Goal: Task Accomplishment & Management: Use online tool/utility

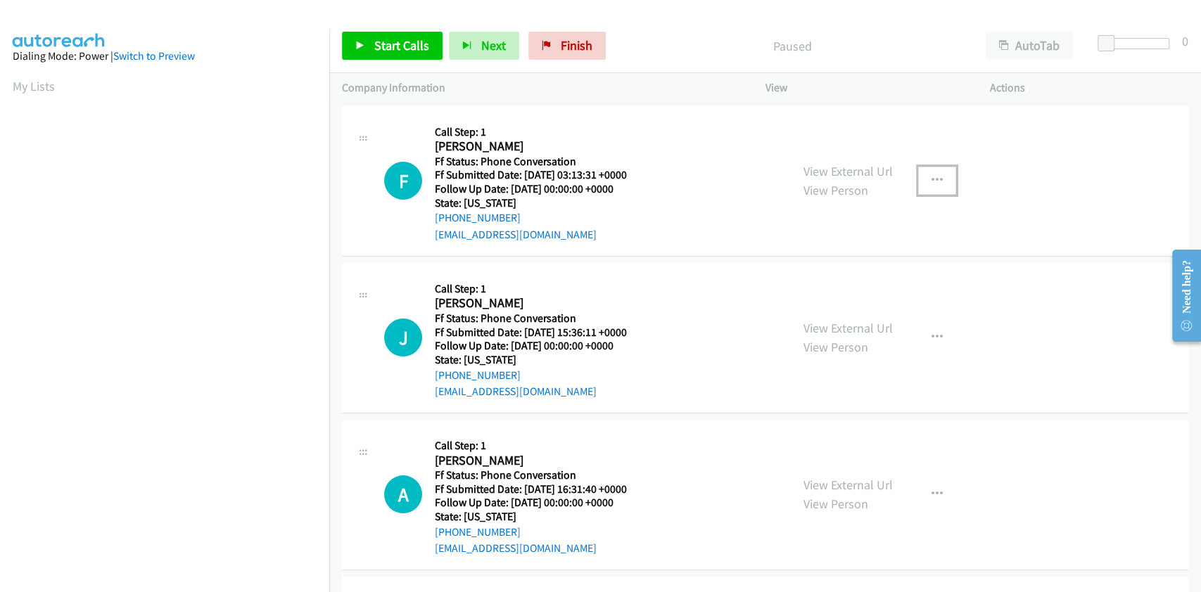
click at [931, 180] on icon "button" at bounding box center [936, 180] width 11 height 11
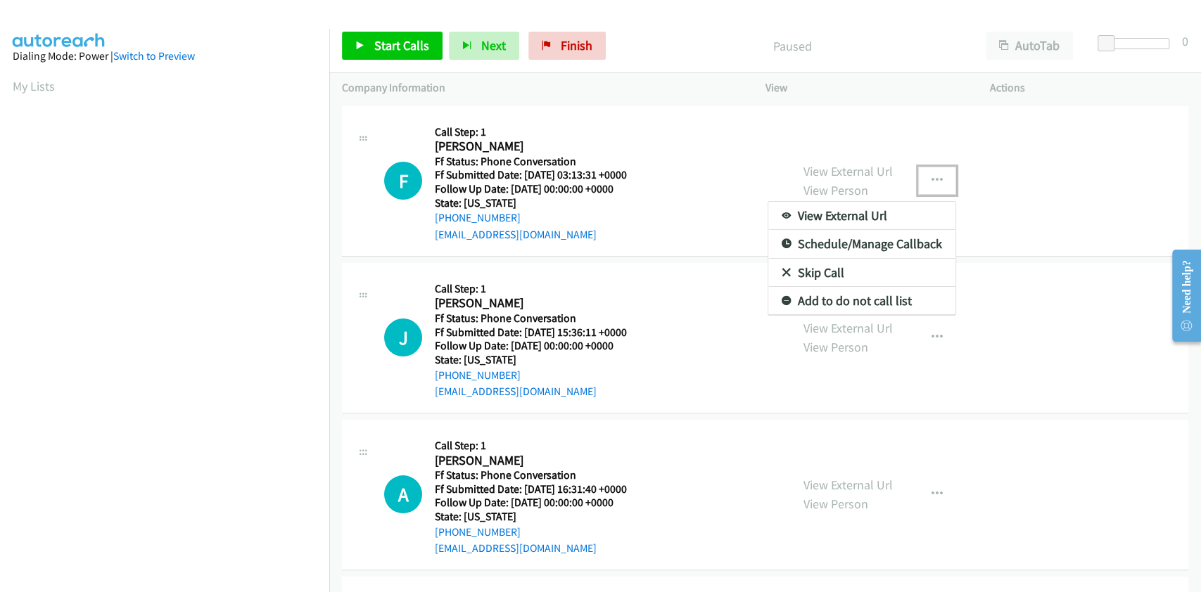
click at [832, 272] on link "Skip Call" at bounding box center [861, 273] width 187 height 28
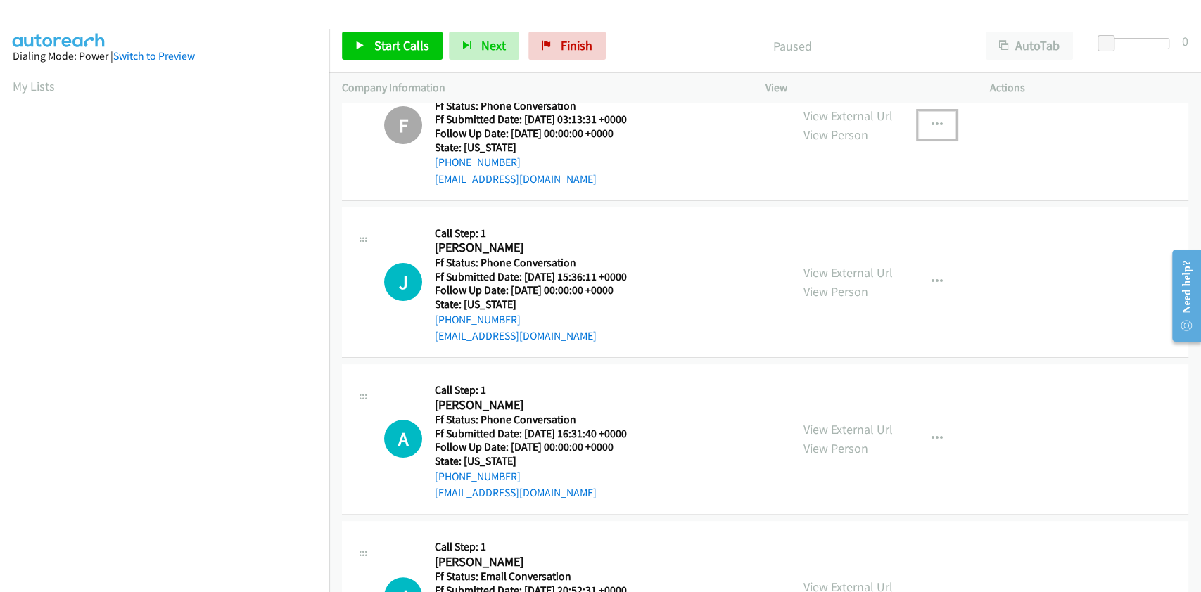
scroll to position [94, 0]
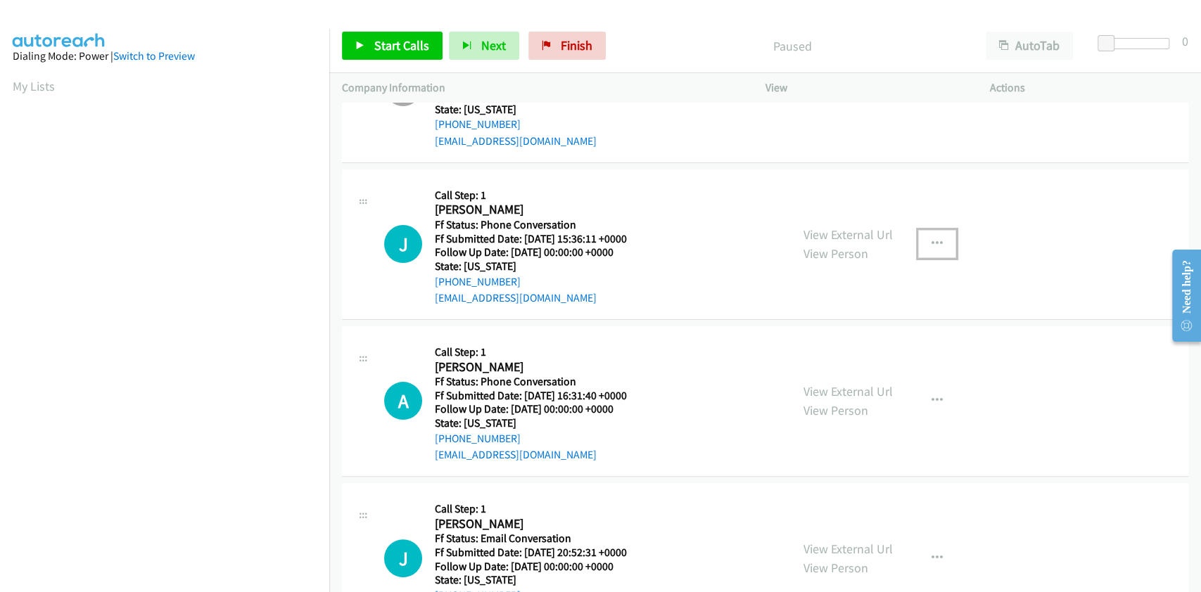
click at [937, 240] on button "button" at bounding box center [937, 244] width 38 height 28
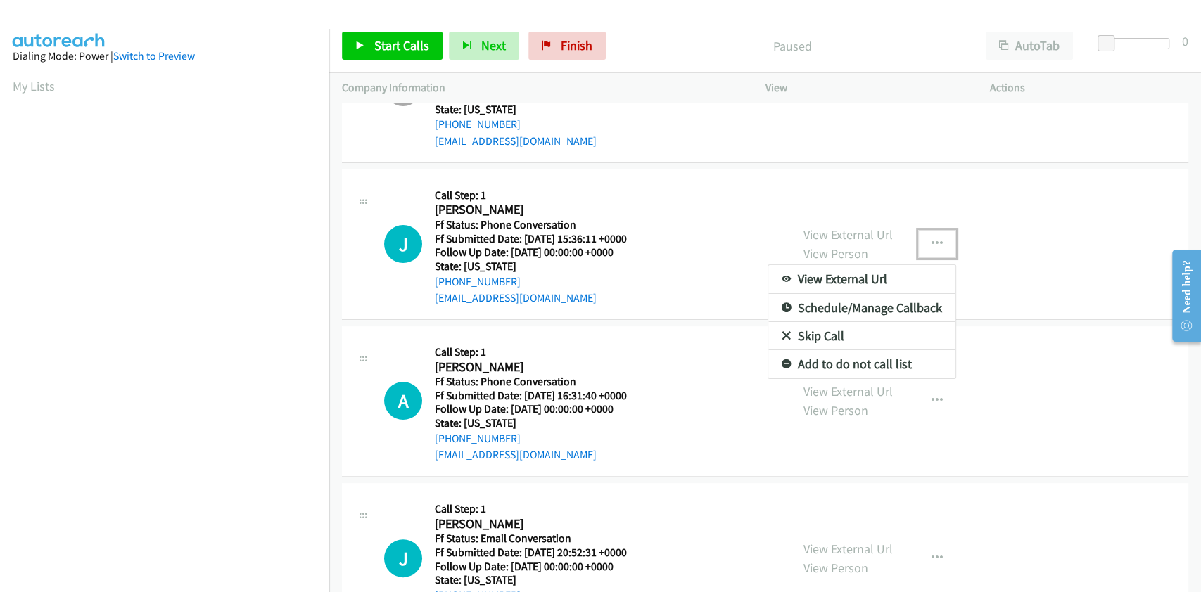
click at [857, 337] on link "Skip Call" at bounding box center [861, 336] width 187 height 28
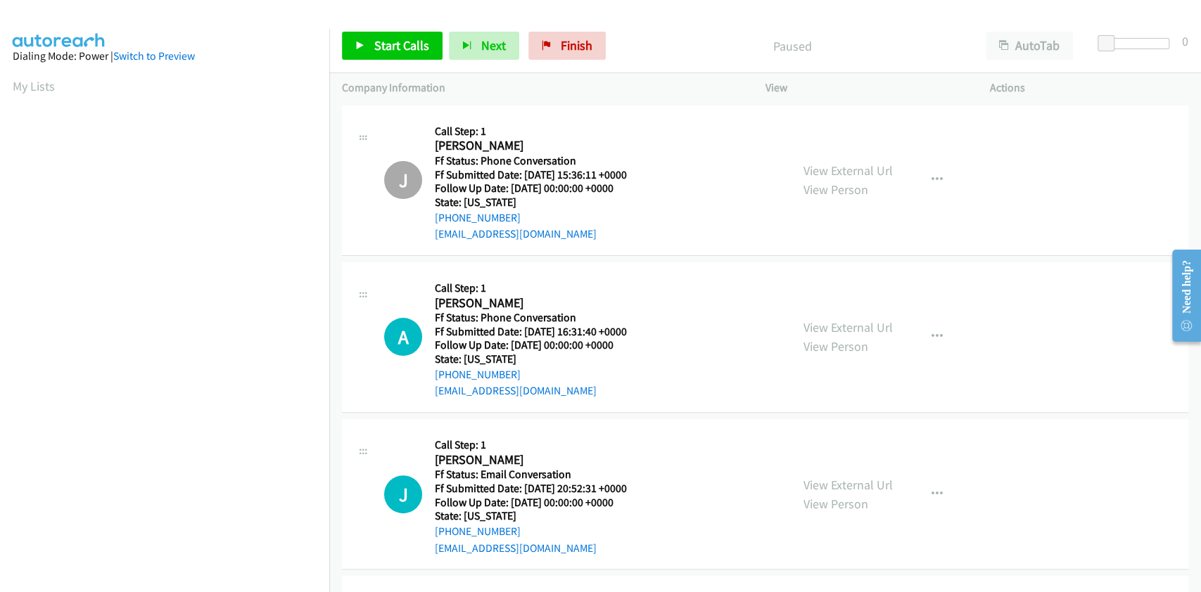
scroll to position [187, 0]
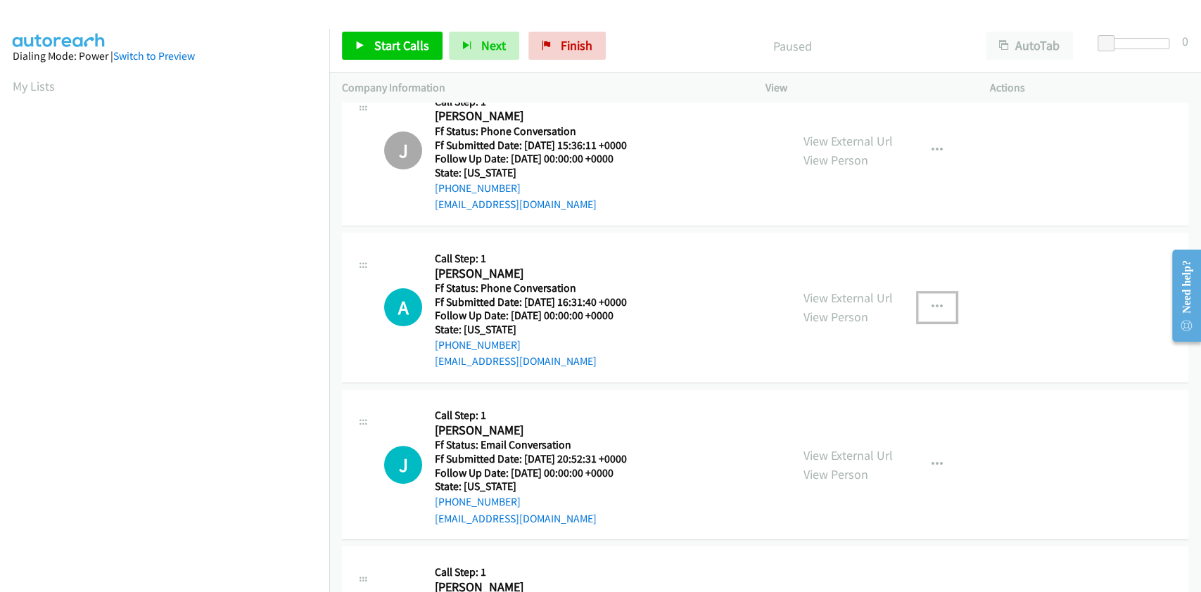
click at [934, 302] on icon "button" at bounding box center [936, 307] width 11 height 11
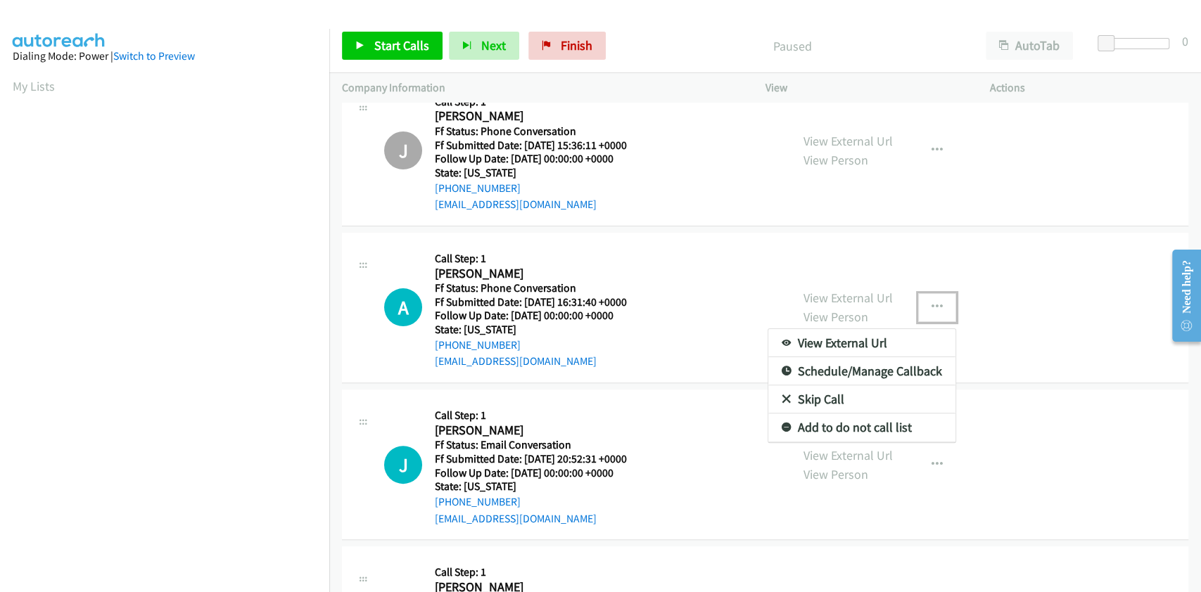
click at [840, 397] on link "Skip Call" at bounding box center [861, 399] width 187 height 28
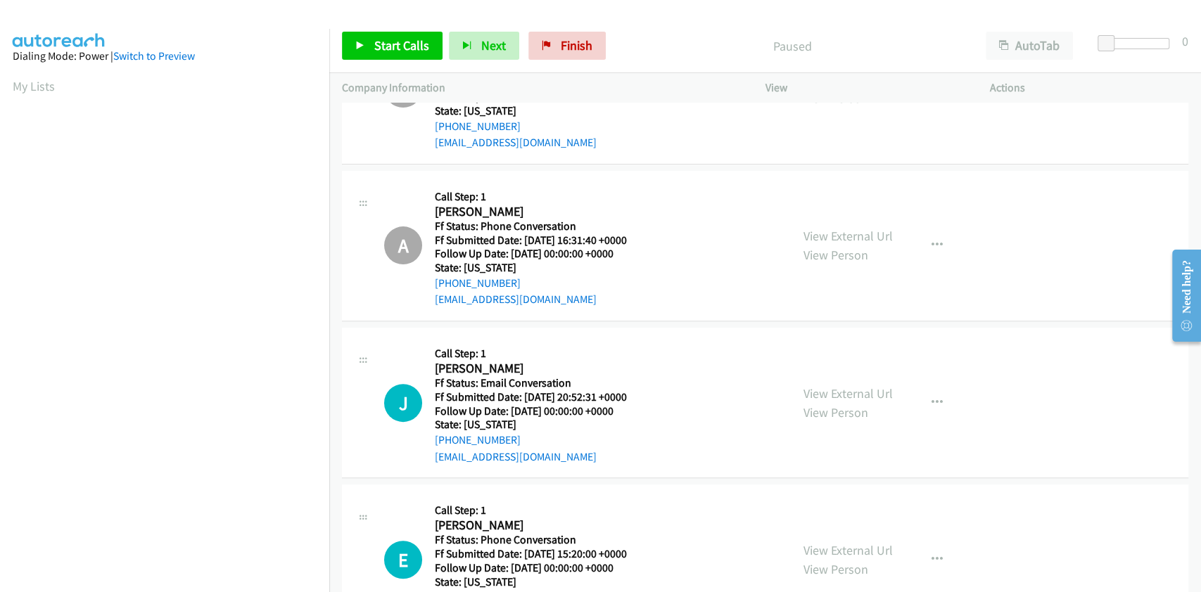
scroll to position [316, 0]
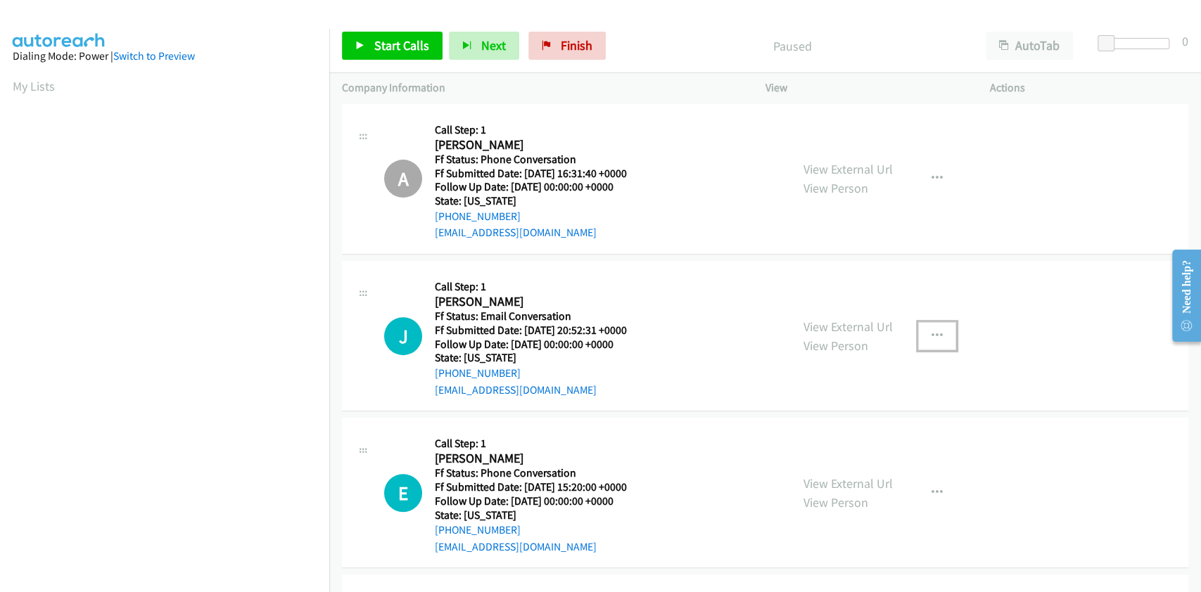
click at [931, 333] on icon "button" at bounding box center [936, 336] width 11 height 11
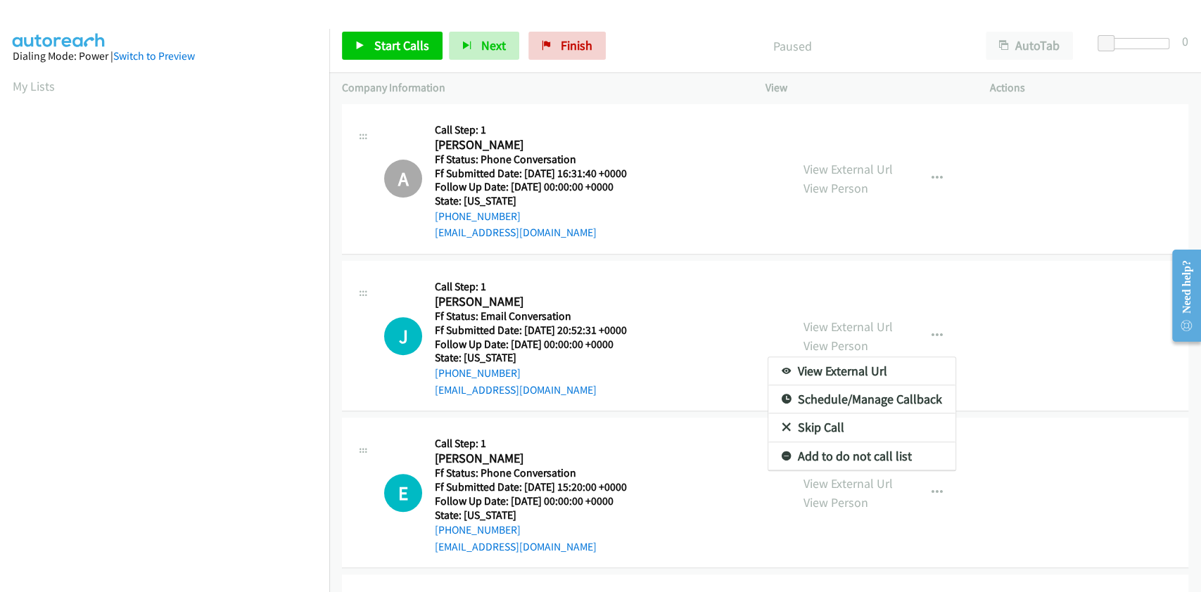
click at [816, 426] on link "Skip Call" at bounding box center [861, 428] width 187 height 28
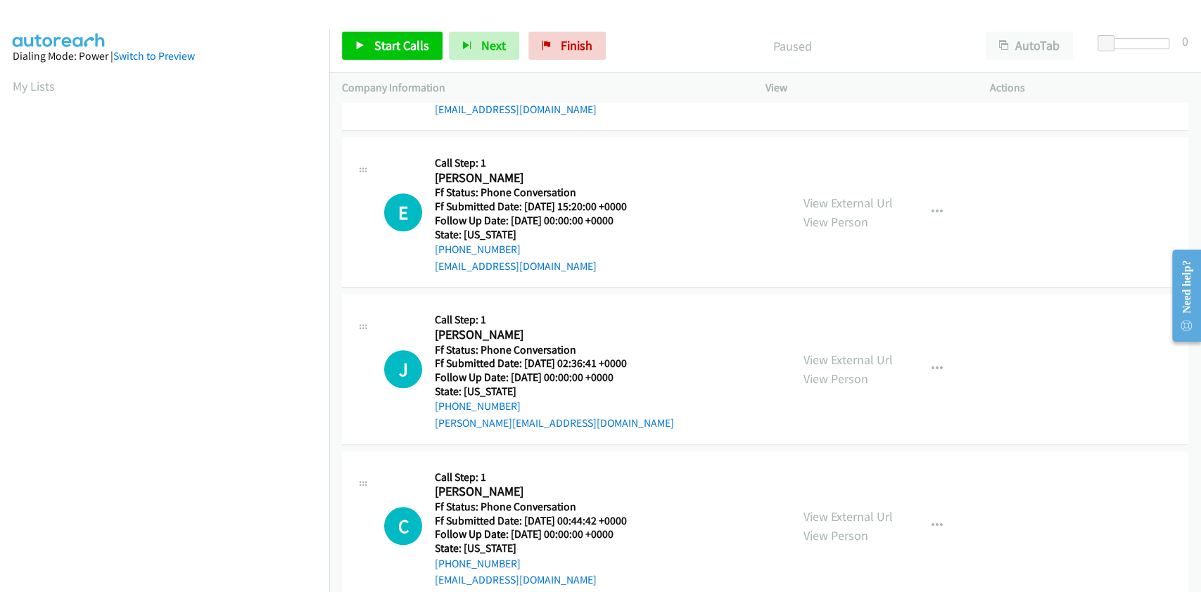
scroll to position [597, 0]
click at [931, 206] on icon "button" at bounding box center [936, 211] width 11 height 11
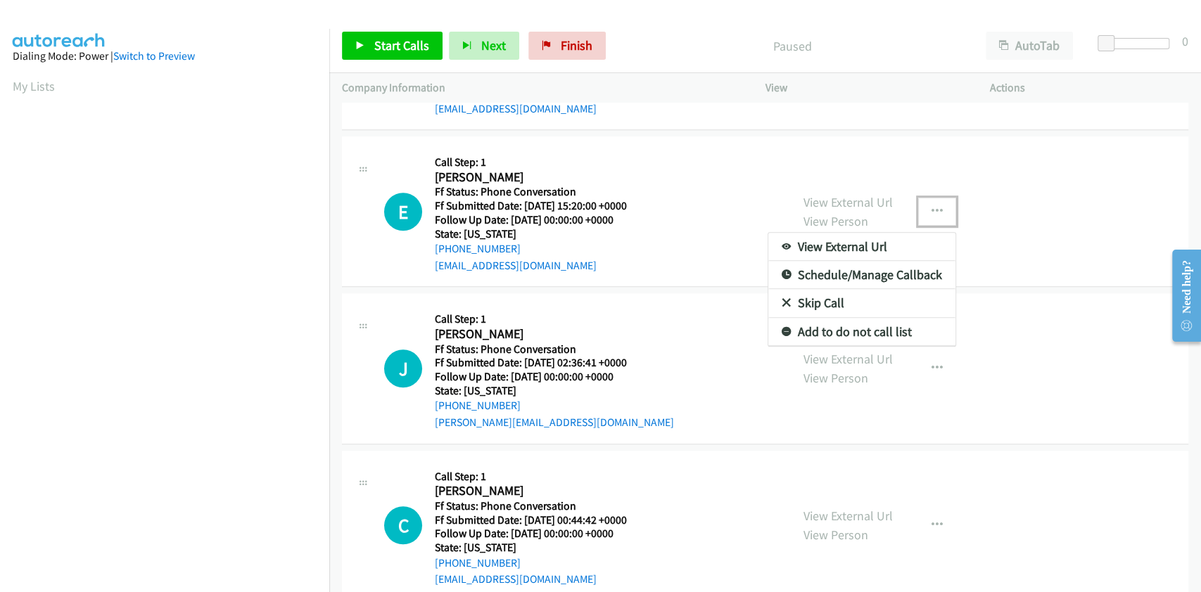
click at [809, 305] on link "Skip Call" at bounding box center [861, 303] width 187 height 28
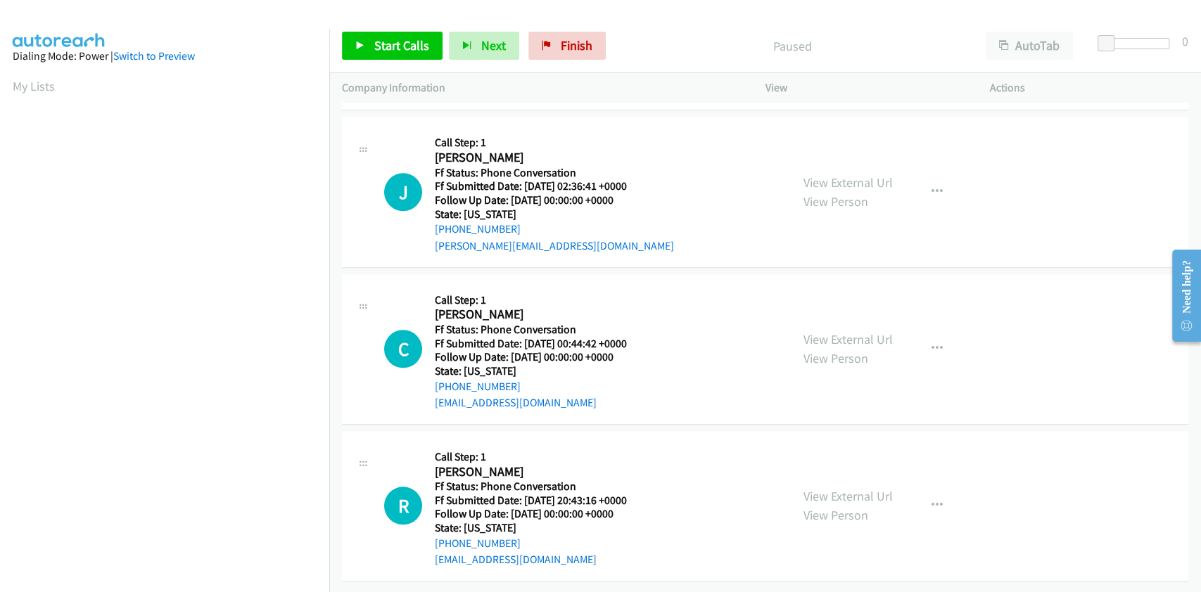
scroll to position [785, 0]
click at [931, 186] on icon "button" at bounding box center [936, 191] width 11 height 11
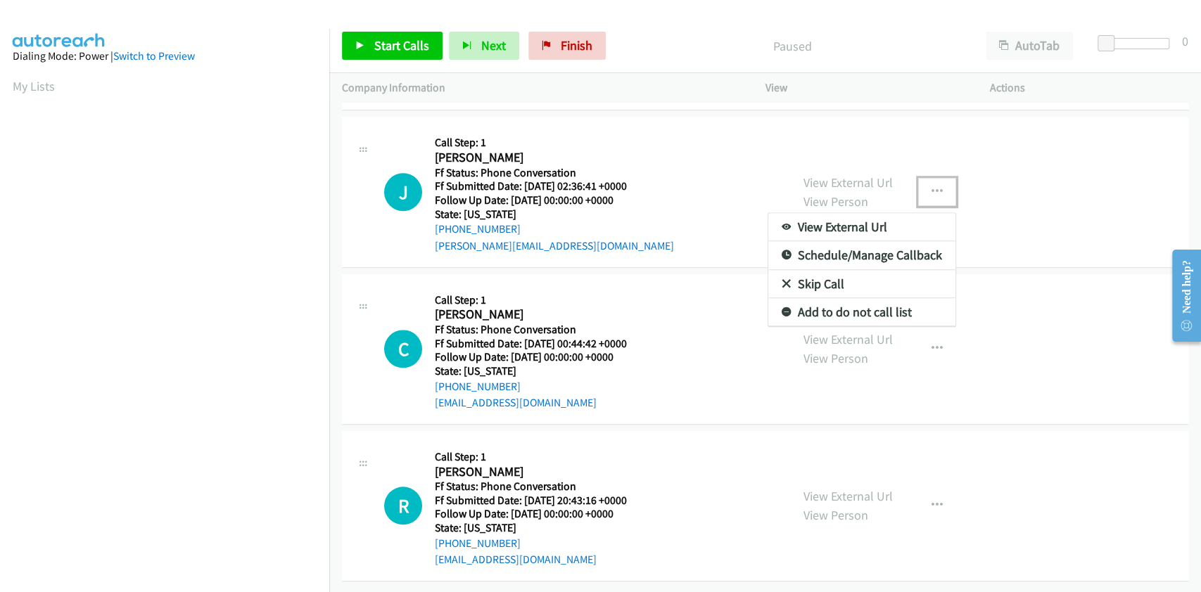
click at [850, 273] on link "Skip Call" at bounding box center [861, 284] width 187 height 28
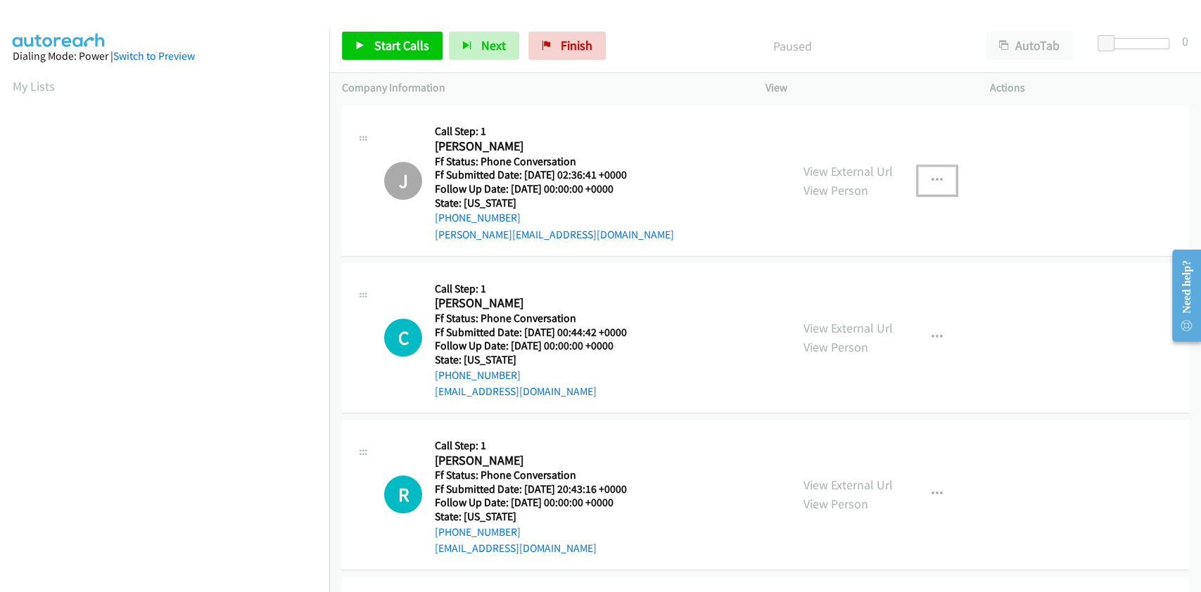
scroll to position [787, 0]
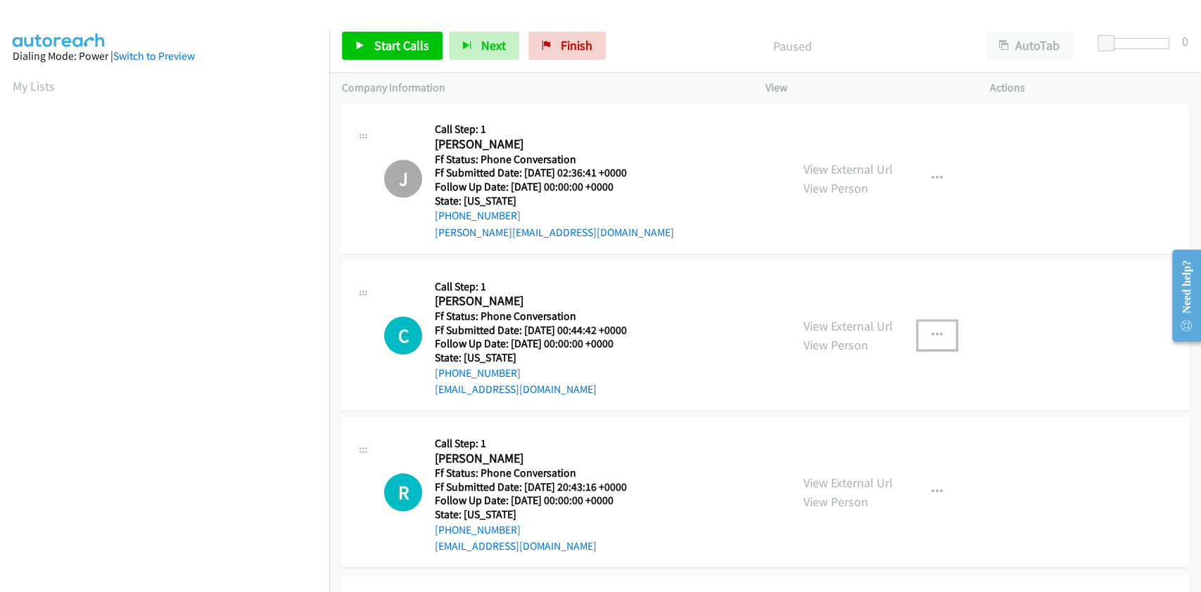
click at [931, 338] on icon "button" at bounding box center [936, 335] width 11 height 11
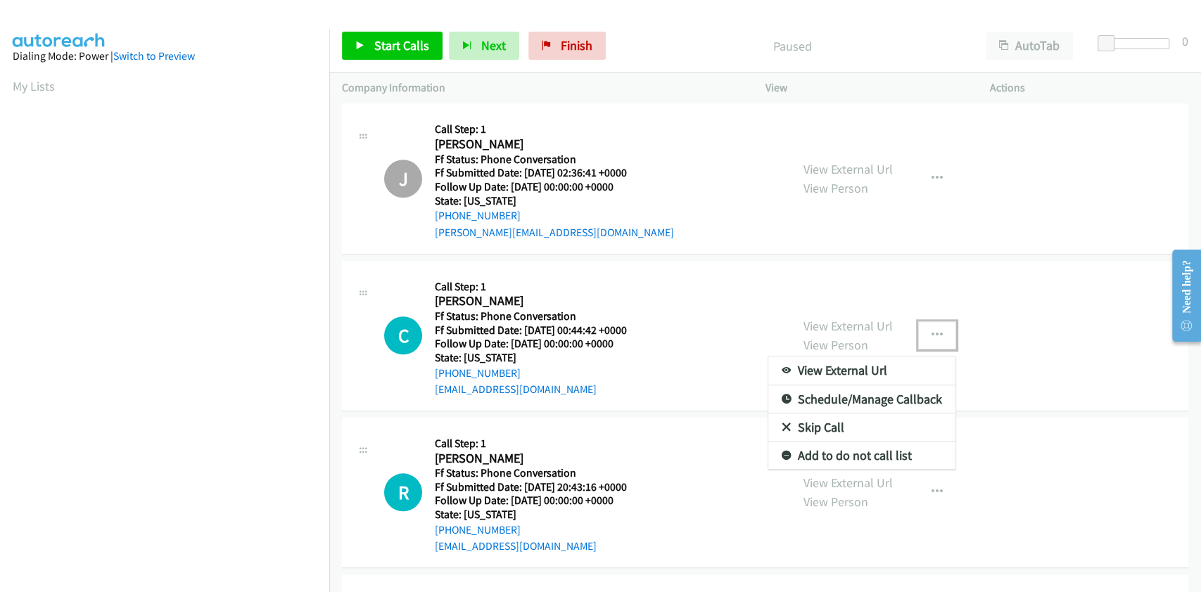
click at [825, 424] on link "Skip Call" at bounding box center [861, 428] width 187 height 28
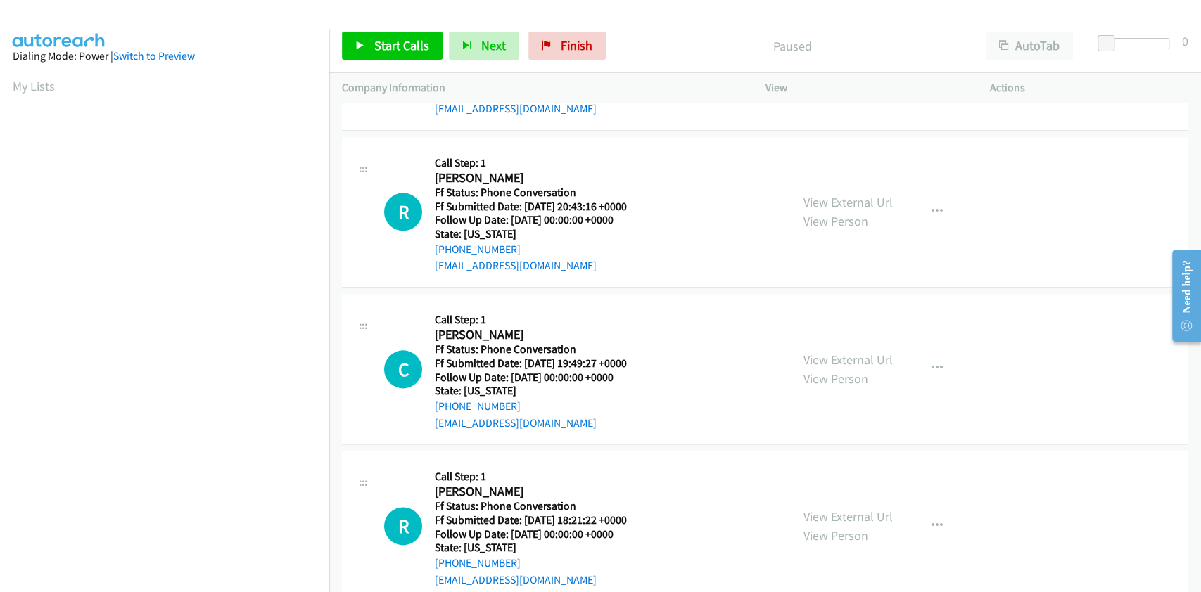
scroll to position [1068, 0]
click at [931, 205] on icon "button" at bounding box center [936, 210] width 11 height 11
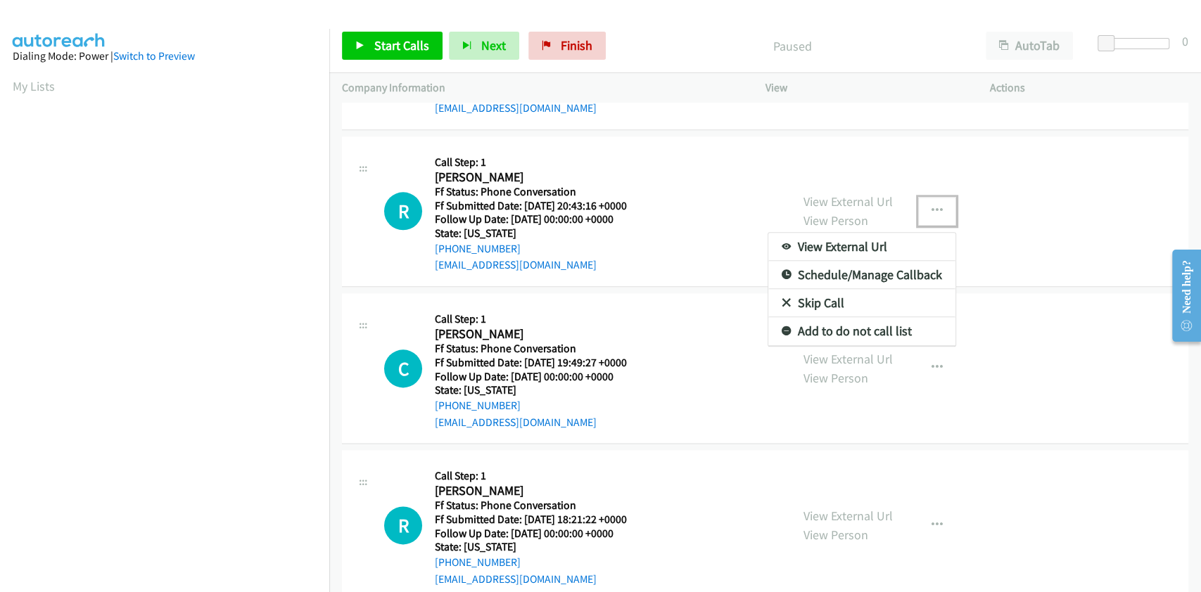
click at [817, 301] on link "Skip Call" at bounding box center [861, 303] width 187 height 28
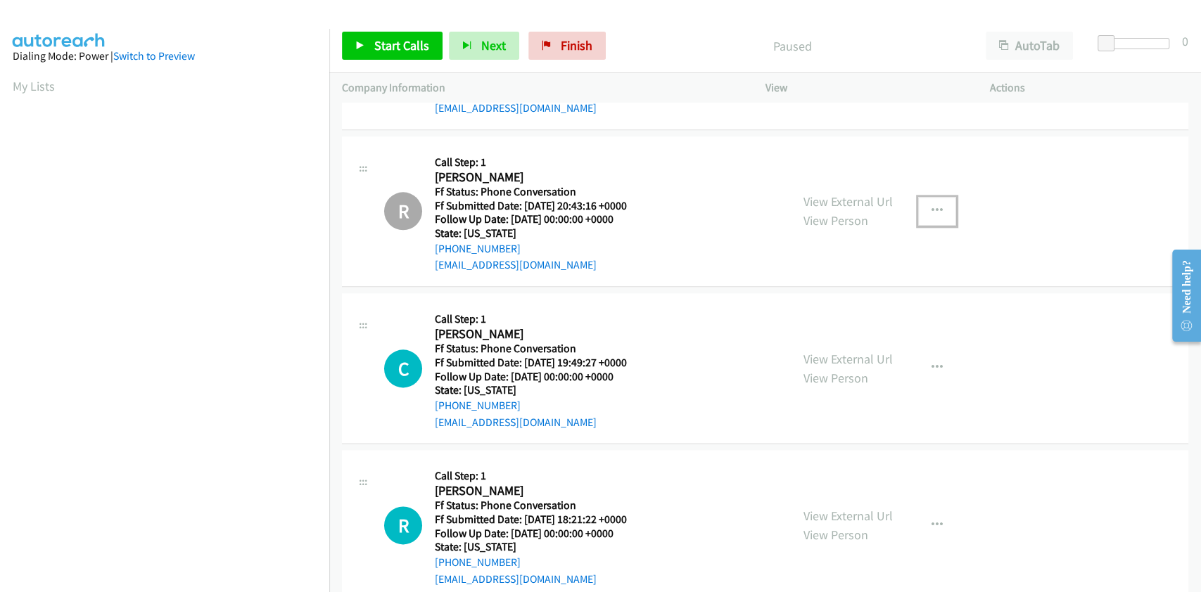
scroll to position [1162, 0]
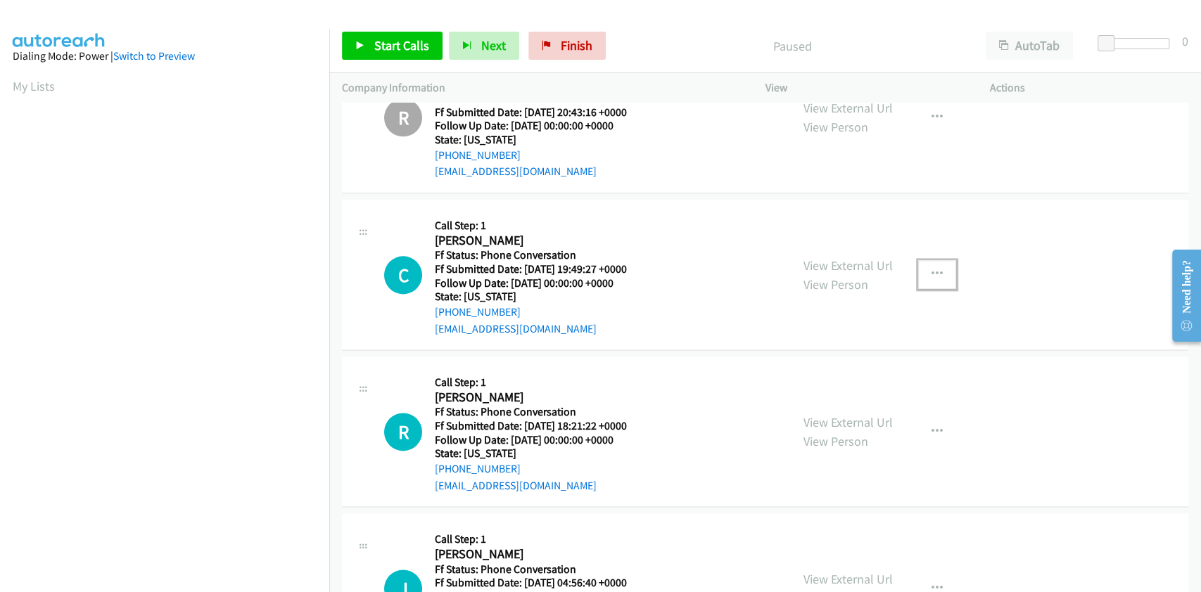
click at [940, 269] on button "button" at bounding box center [937, 274] width 38 height 28
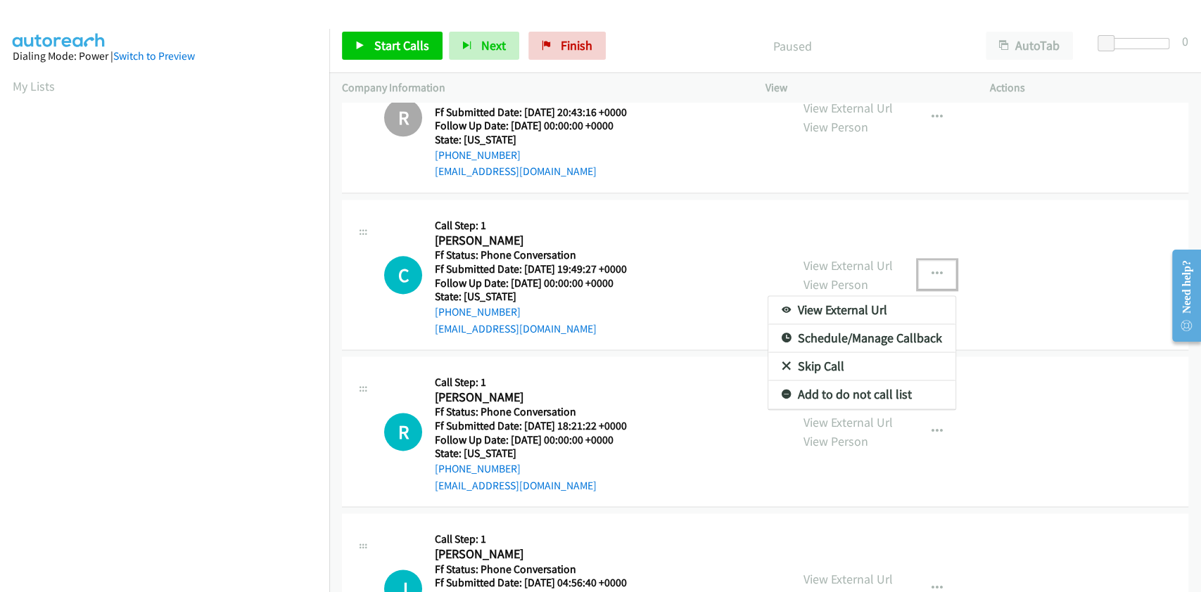
click at [810, 362] on link "Skip Call" at bounding box center [861, 366] width 187 height 28
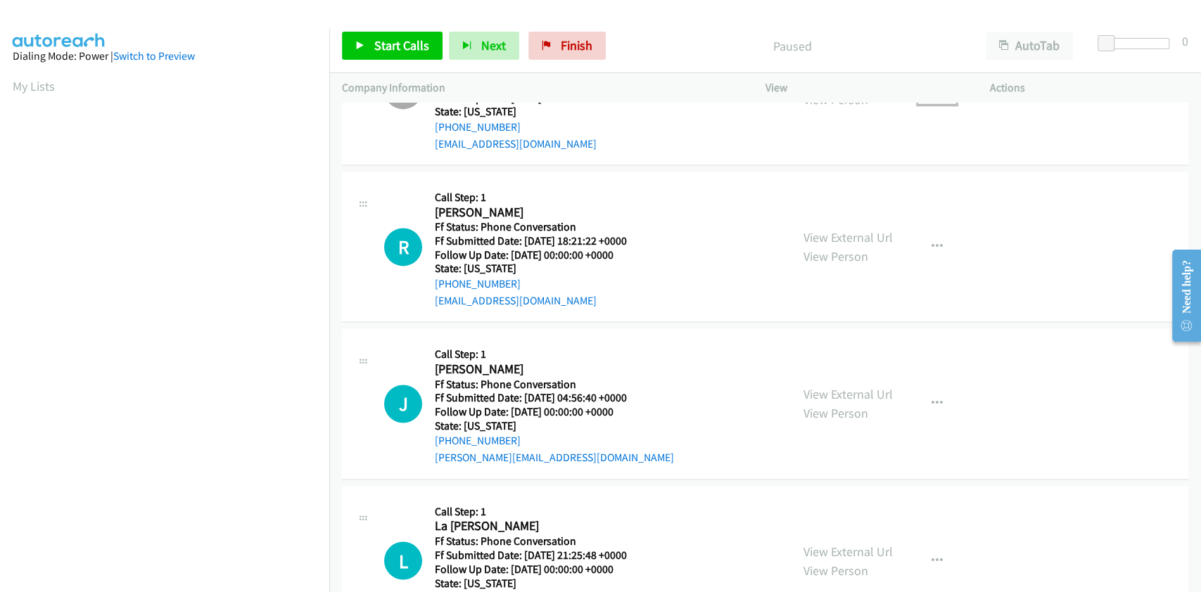
scroll to position [1351, 0]
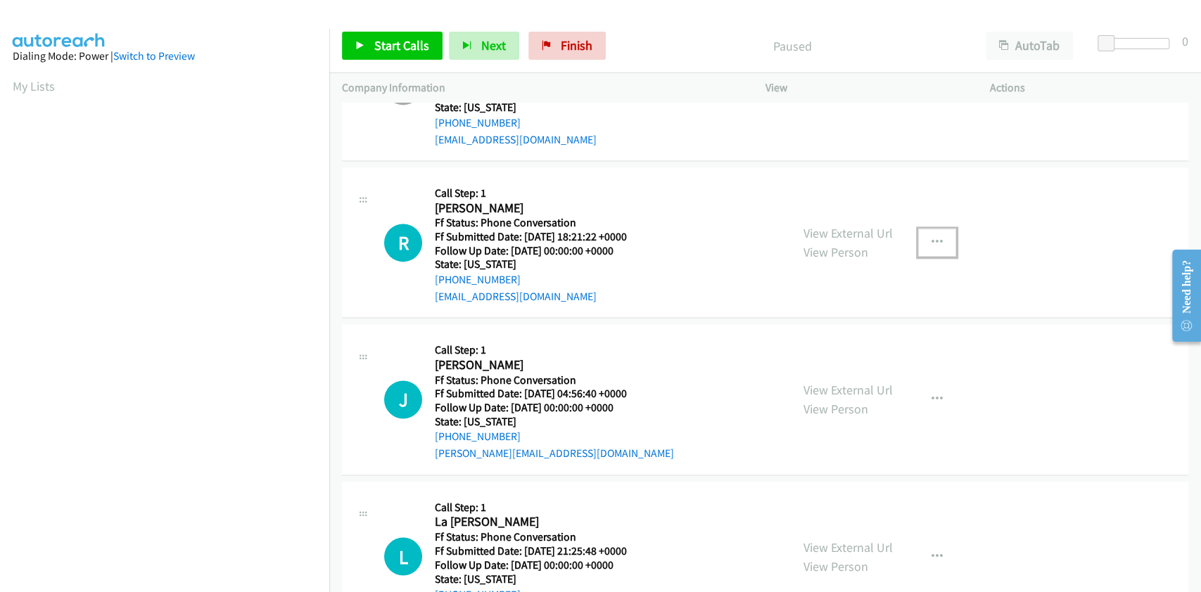
click at [931, 241] on icon "button" at bounding box center [936, 242] width 11 height 11
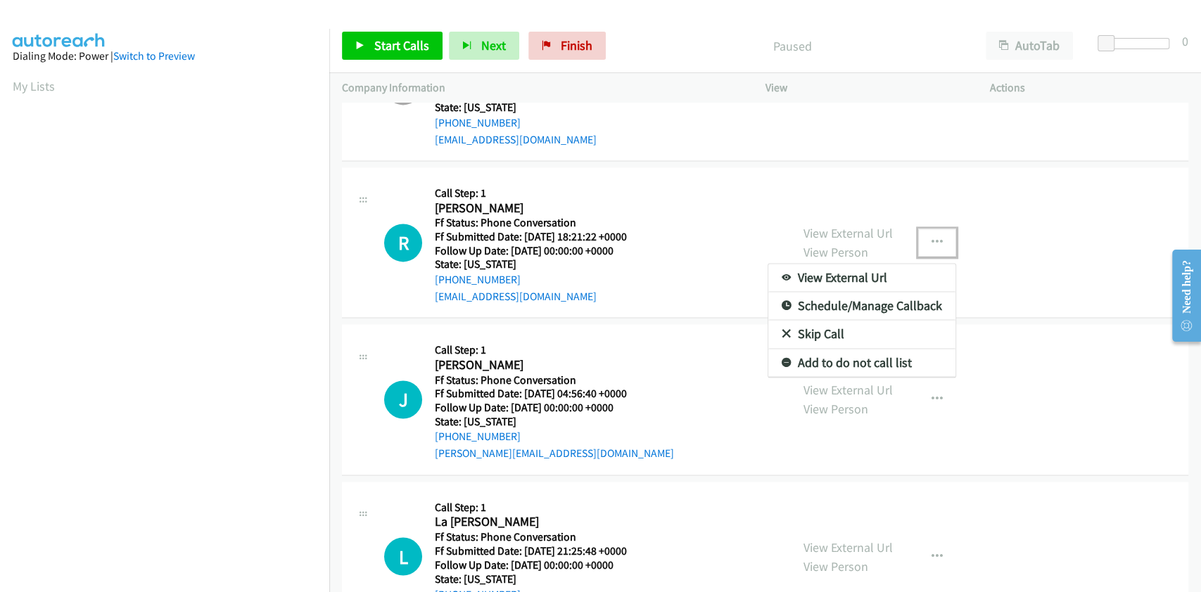
click at [806, 328] on link "Skip Call" at bounding box center [861, 334] width 187 height 28
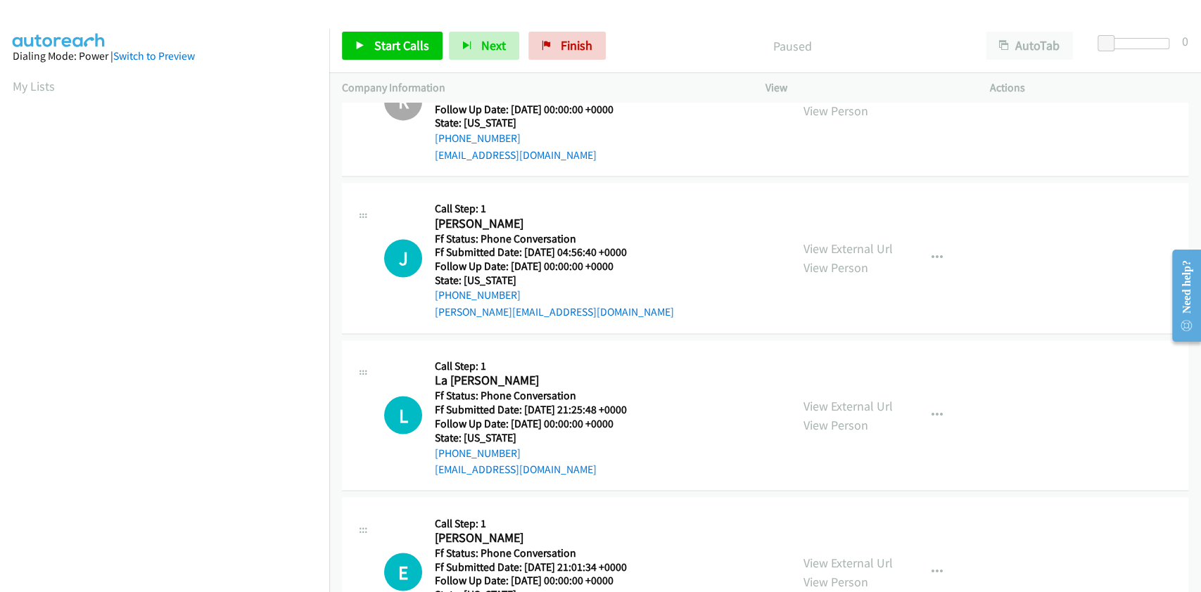
scroll to position [1539, 0]
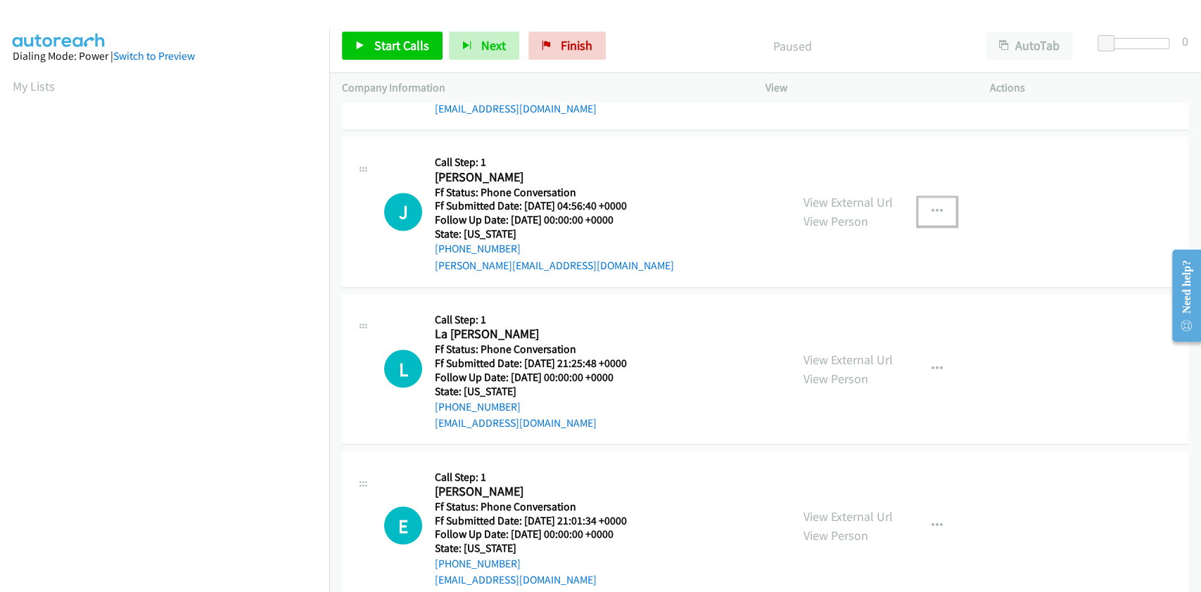
click at [931, 212] on icon "button" at bounding box center [936, 211] width 11 height 11
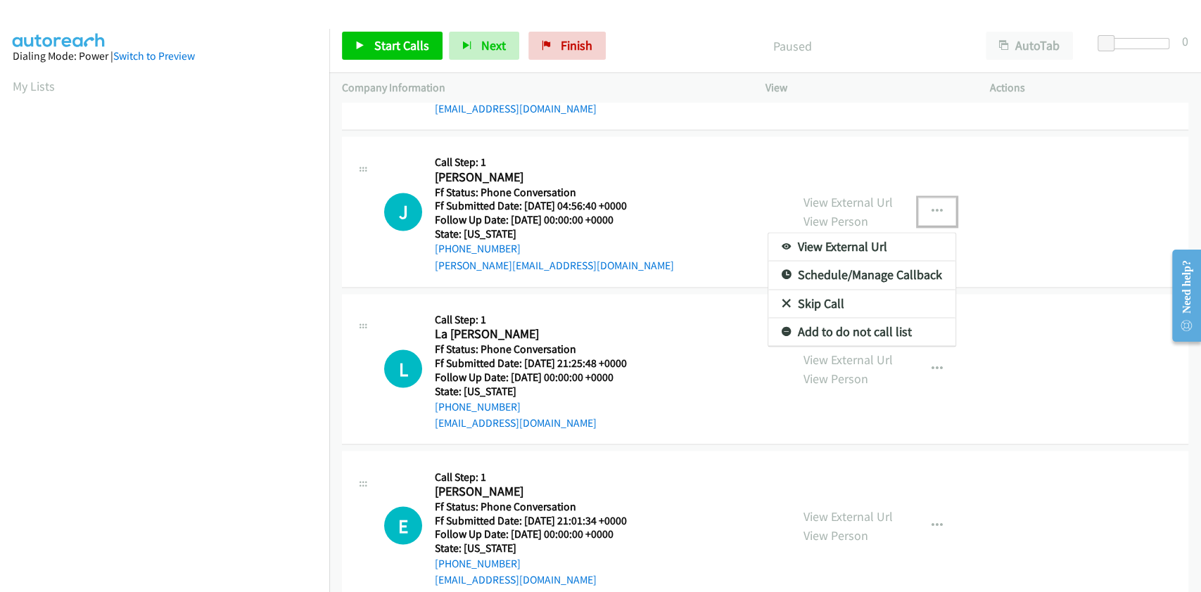
click at [805, 303] on link "Skip Call" at bounding box center [861, 304] width 187 height 28
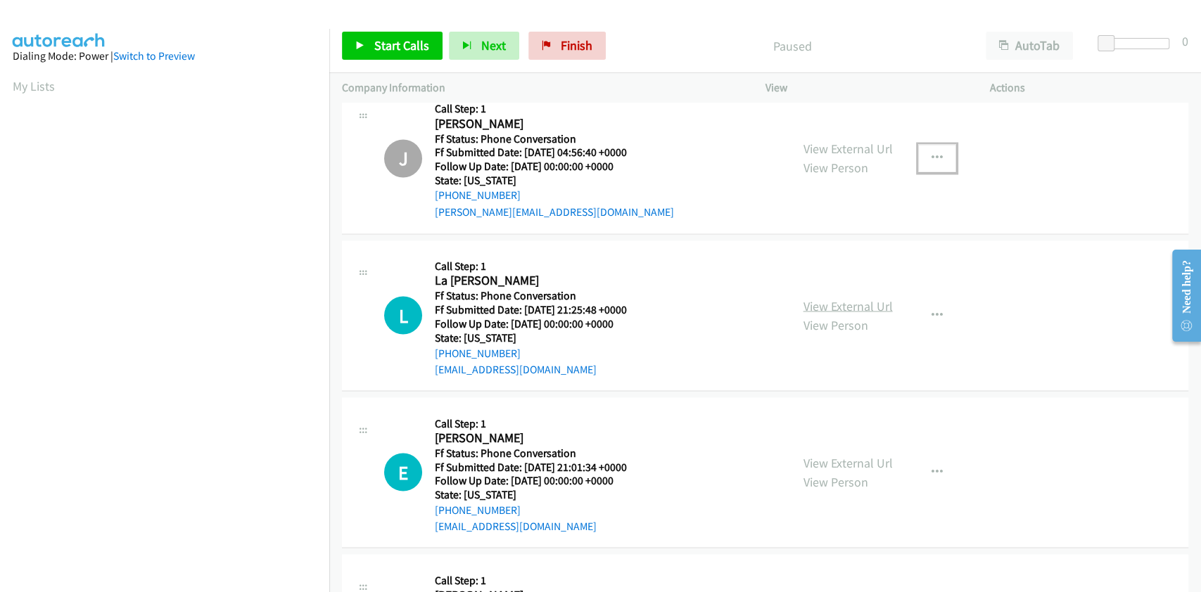
scroll to position [1633, 0]
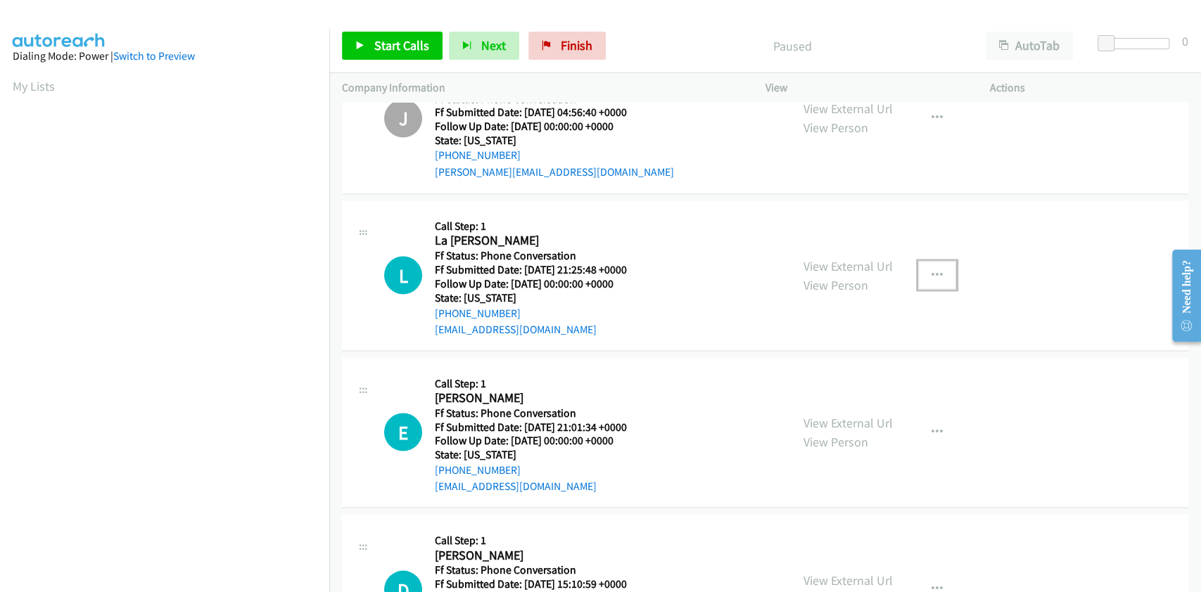
click at [923, 265] on button "button" at bounding box center [937, 275] width 38 height 28
click at [794, 364] on link "Skip Call" at bounding box center [861, 367] width 187 height 28
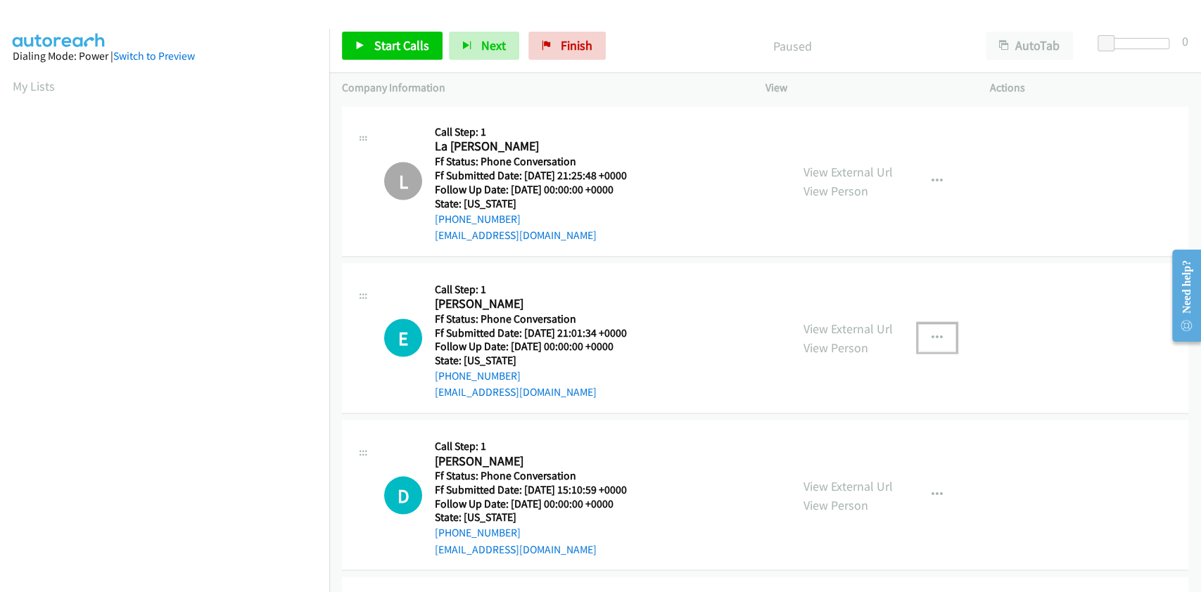
click at [931, 334] on icon "button" at bounding box center [936, 337] width 11 height 11
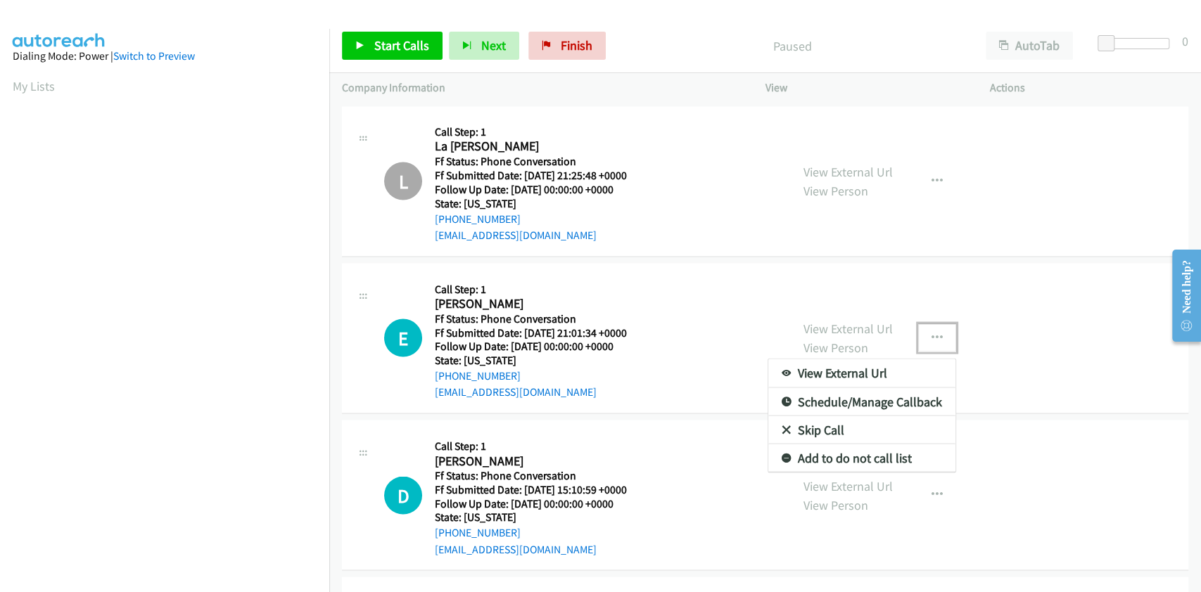
click at [799, 426] on link "Skip Call" at bounding box center [861, 430] width 187 height 28
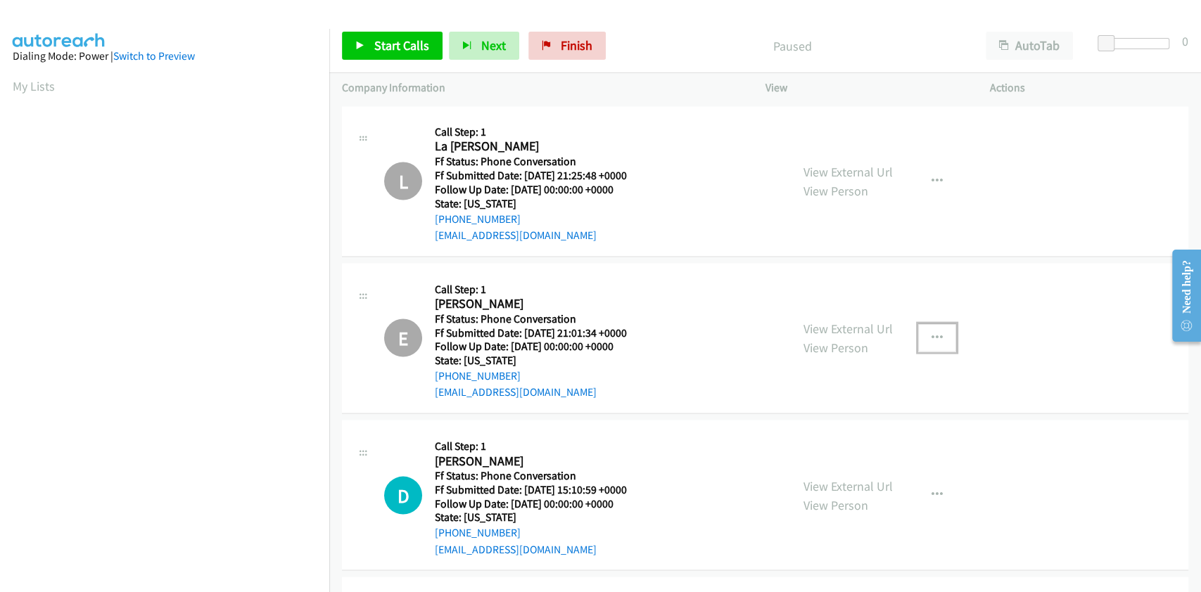
scroll to position [1914, 0]
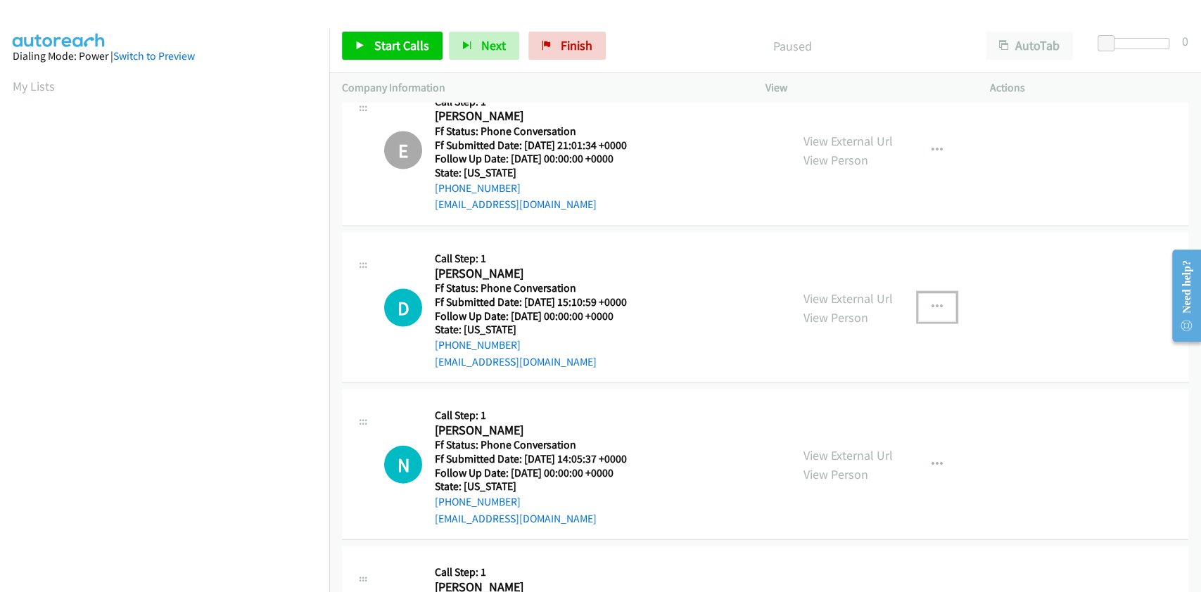
click at [931, 303] on icon "button" at bounding box center [936, 307] width 11 height 11
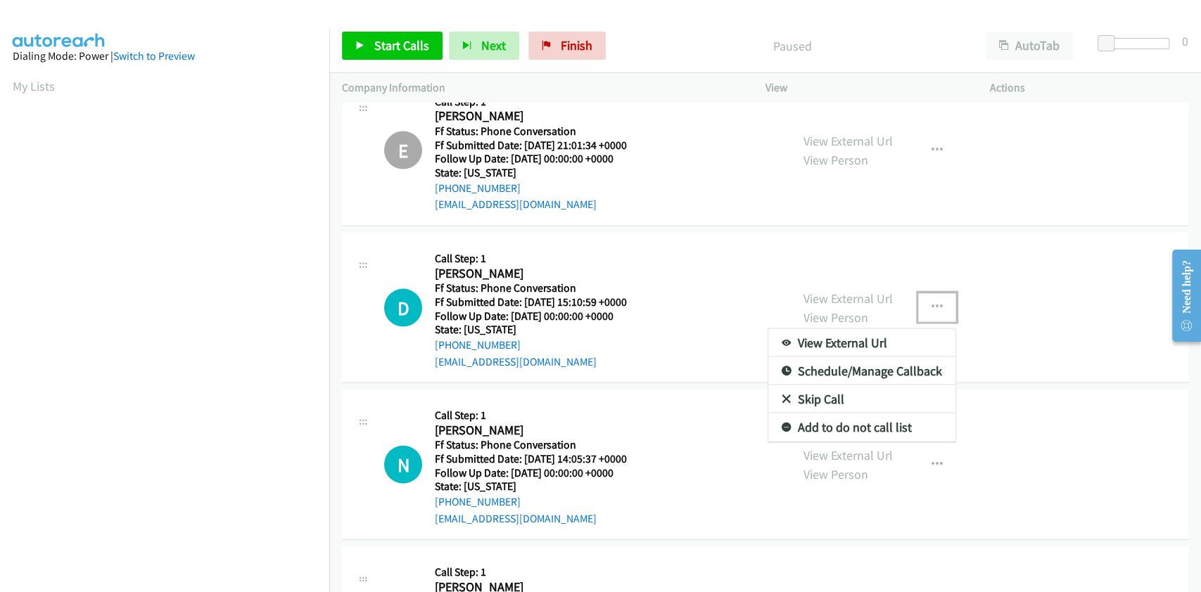
click at [804, 397] on link "Skip Call" at bounding box center [861, 399] width 187 height 28
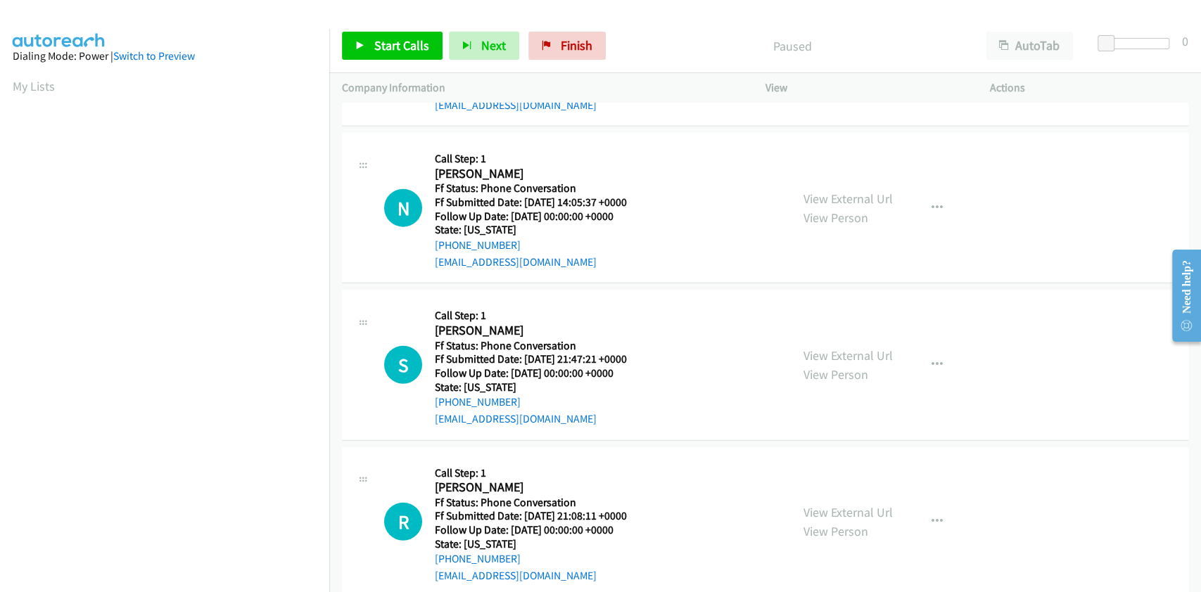
scroll to position [2195, 0]
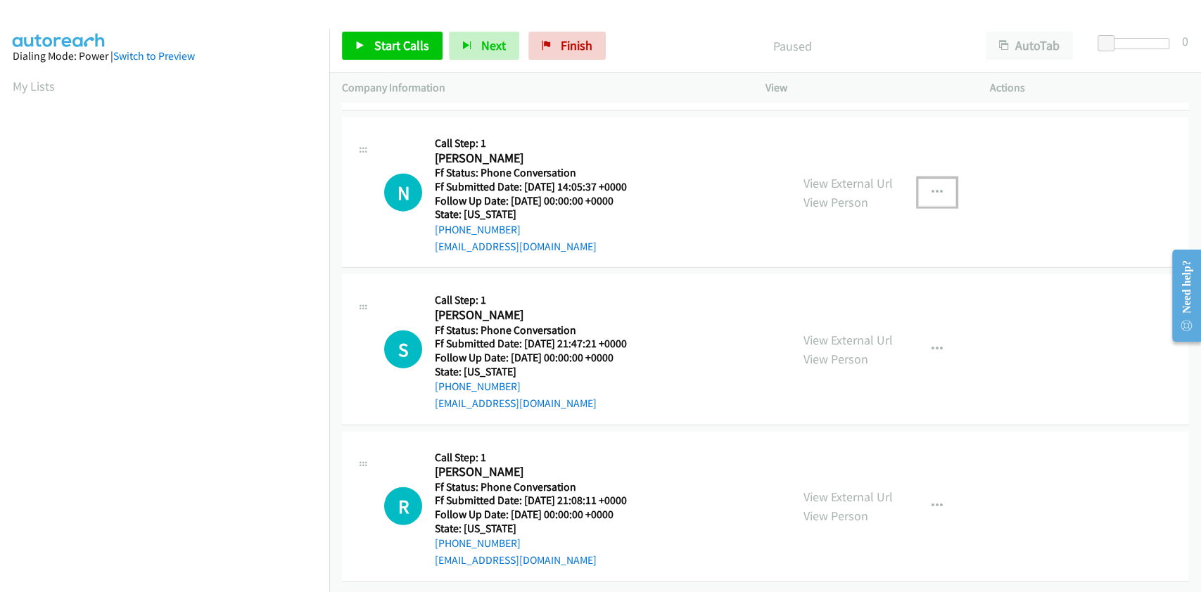
click at [931, 187] on icon "button" at bounding box center [936, 192] width 11 height 11
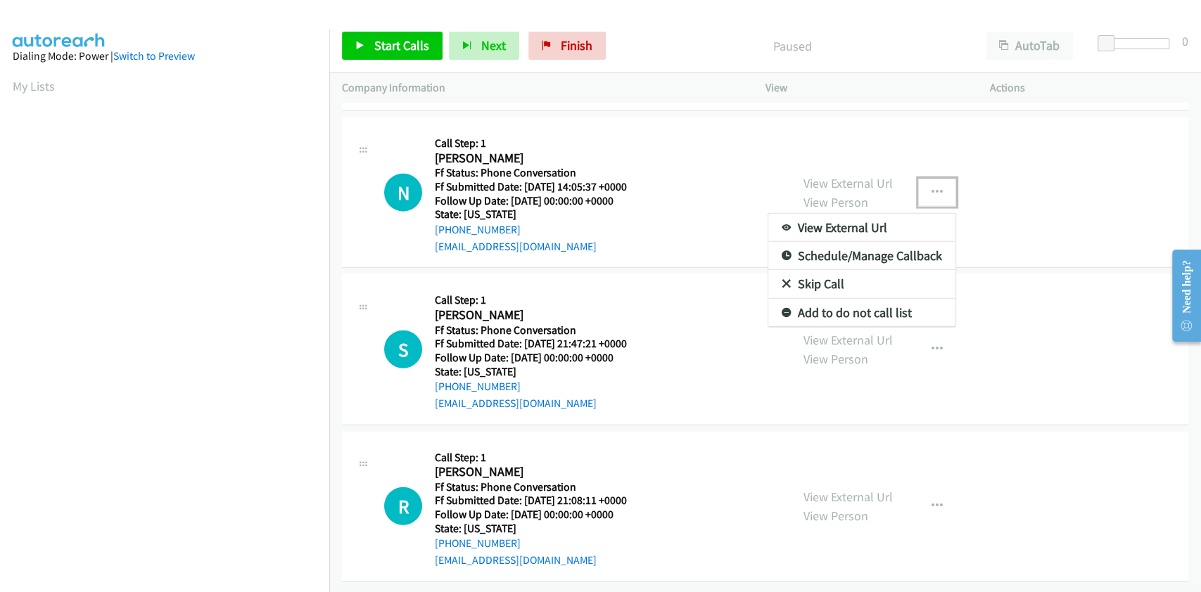
click at [848, 270] on link "Skip Call" at bounding box center [861, 284] width 187 height 28
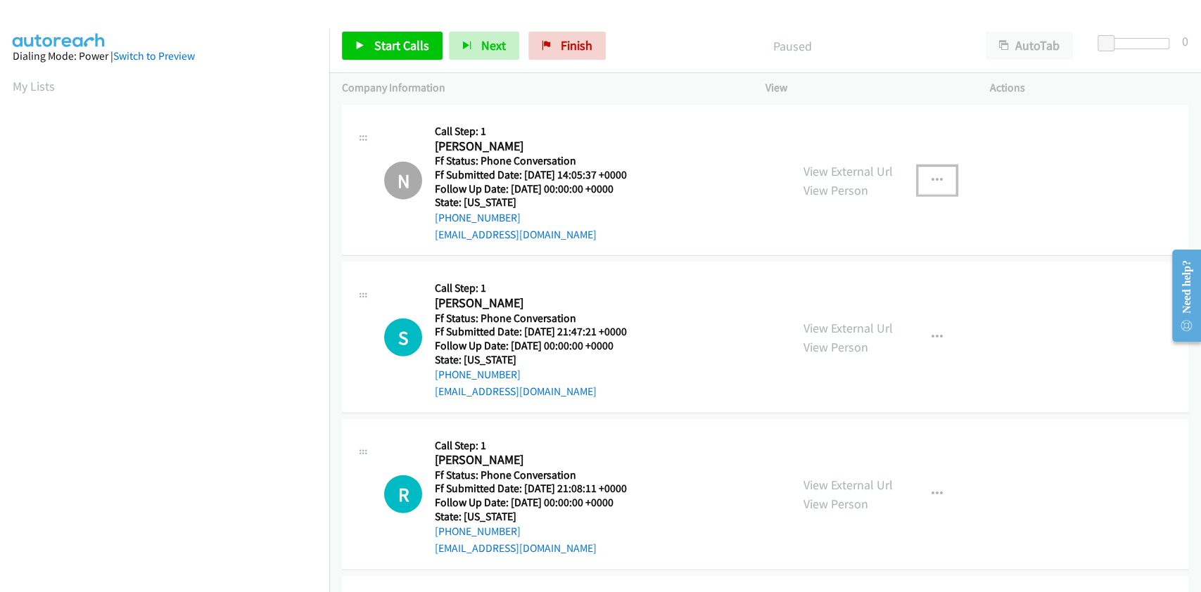
scroll to position [2199, 0]
click at [935, 332] on button "button" at bounding box center [937, 337] width 38 height 28
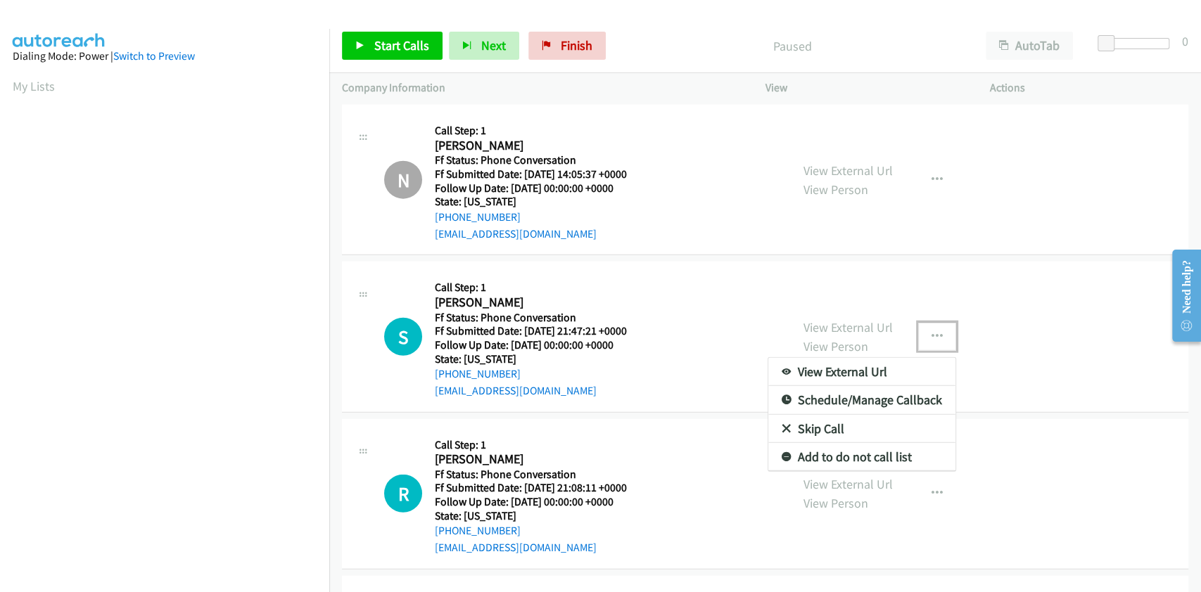
click at [815, 429] on link "Skip Call" at bounding box center [861, 429] width 187 height 28
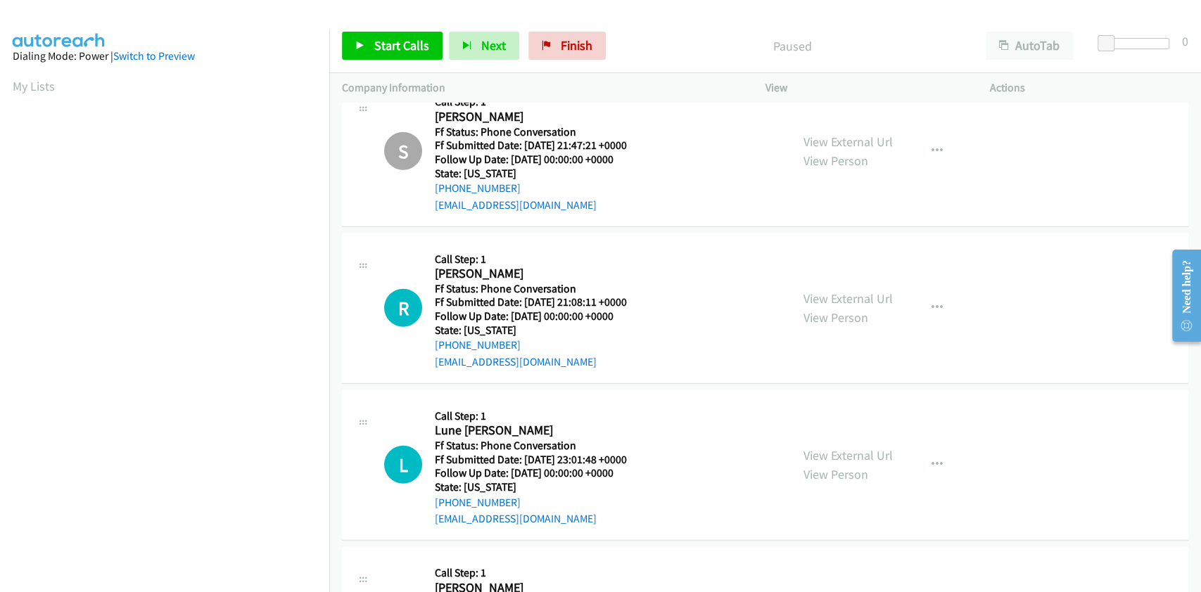
scroll to position [2292, 0]
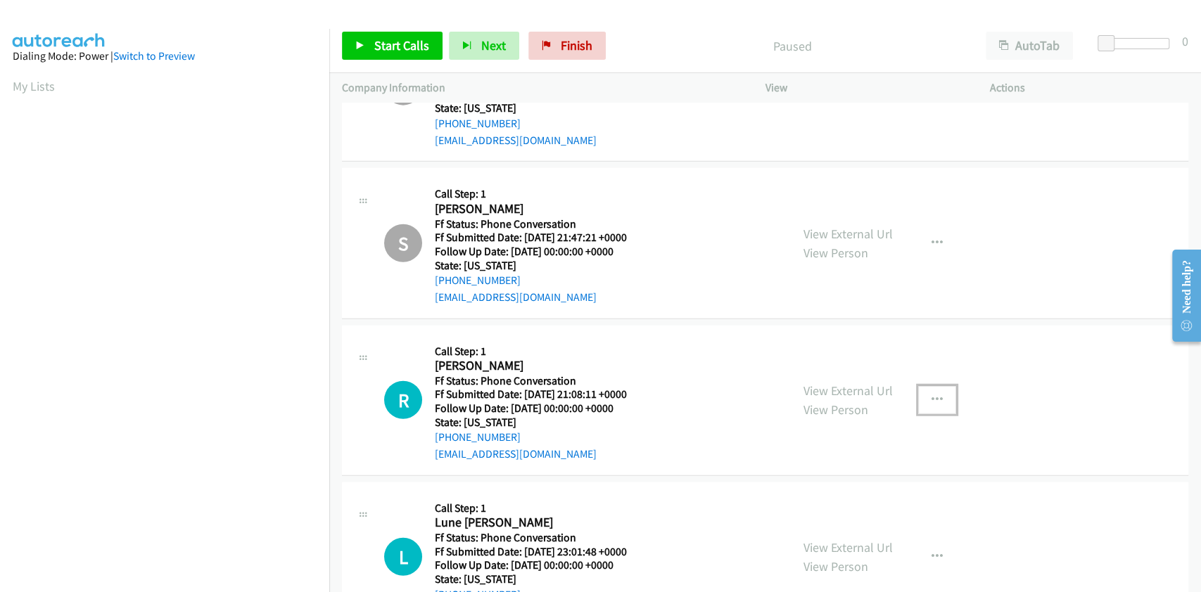
click at [931, 395] on icon "button" at bounding box center [936, 400] width 11 height 11
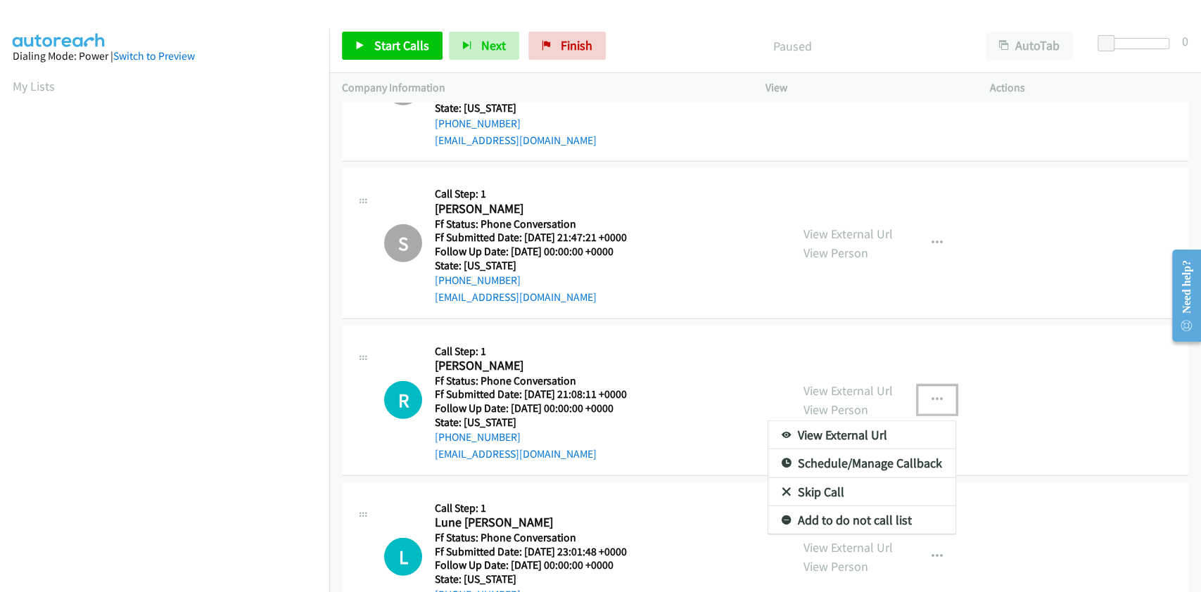
click at [810, 483] on link "Skip Call" at bounding box center [861, 492] width 187 height 28
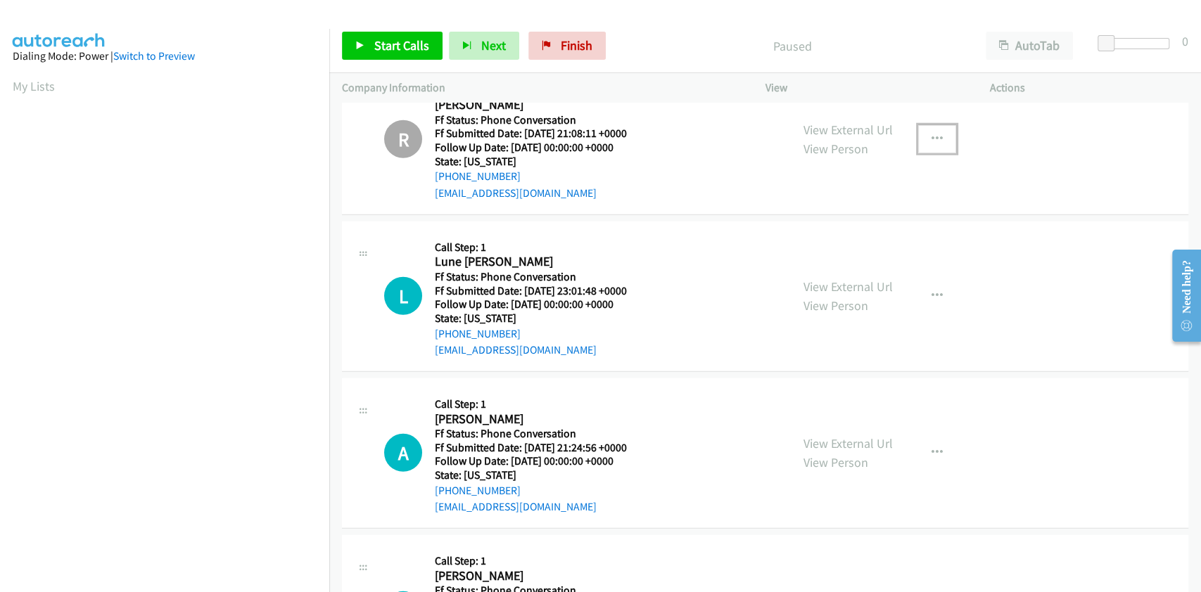
scroll to position [2574, 0]
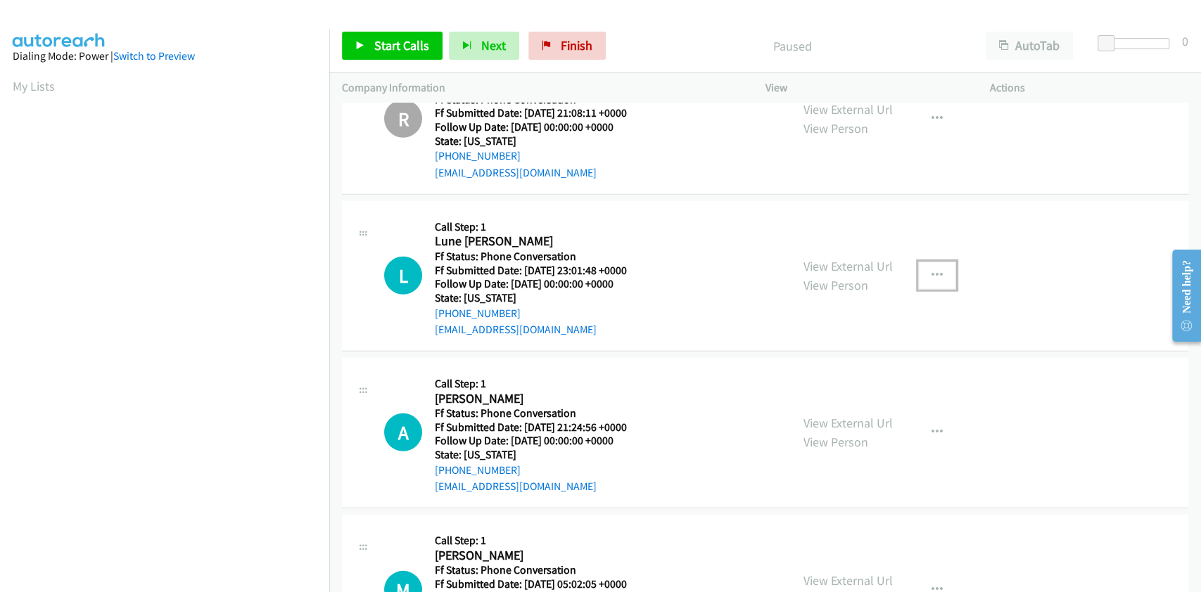
click at [931, 270] on icon "button" at bounding box center [936, 275] width 11 height 11
click at [810, 364] on link "Skip Call" at bounding box center [861, 368] width 187 height 28
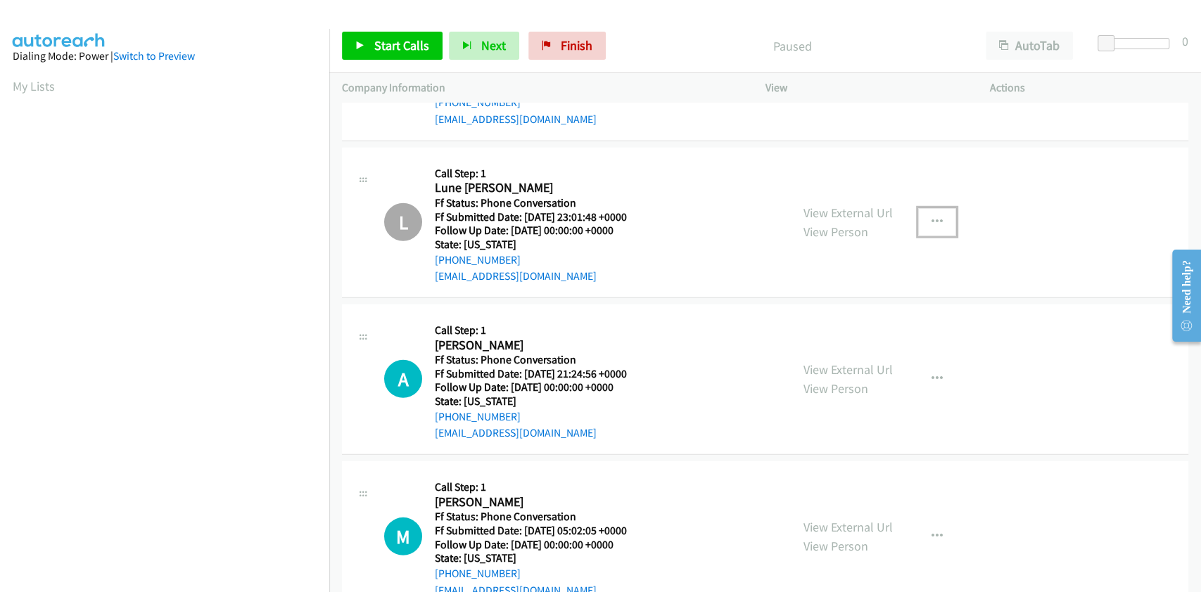
scroll to position [2669, 0]
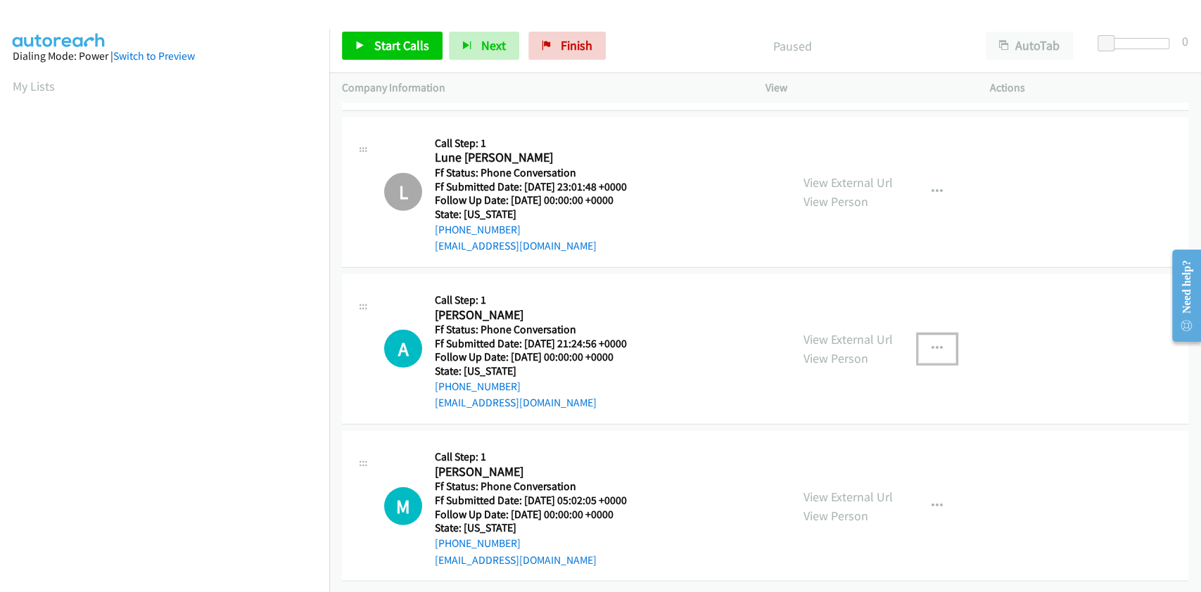
click at [922, 338] on button "button" at bounding box center [937, 349] width 38 height 28
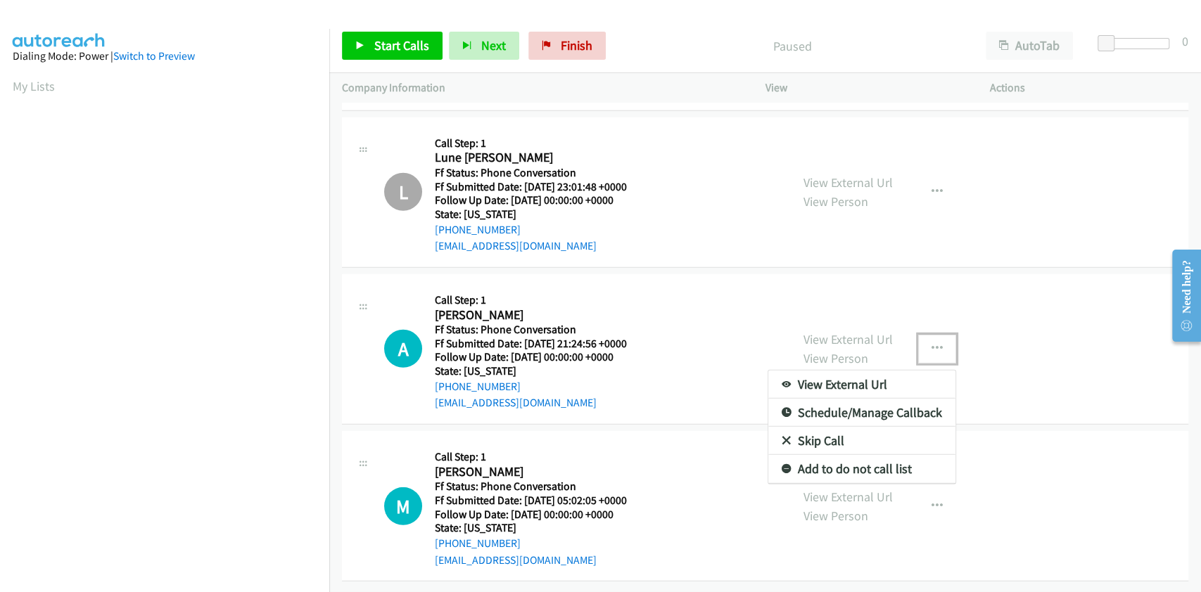
click at [811, 429] on link "Skip Call" at bounding box center [861, 441] width 187 height 28
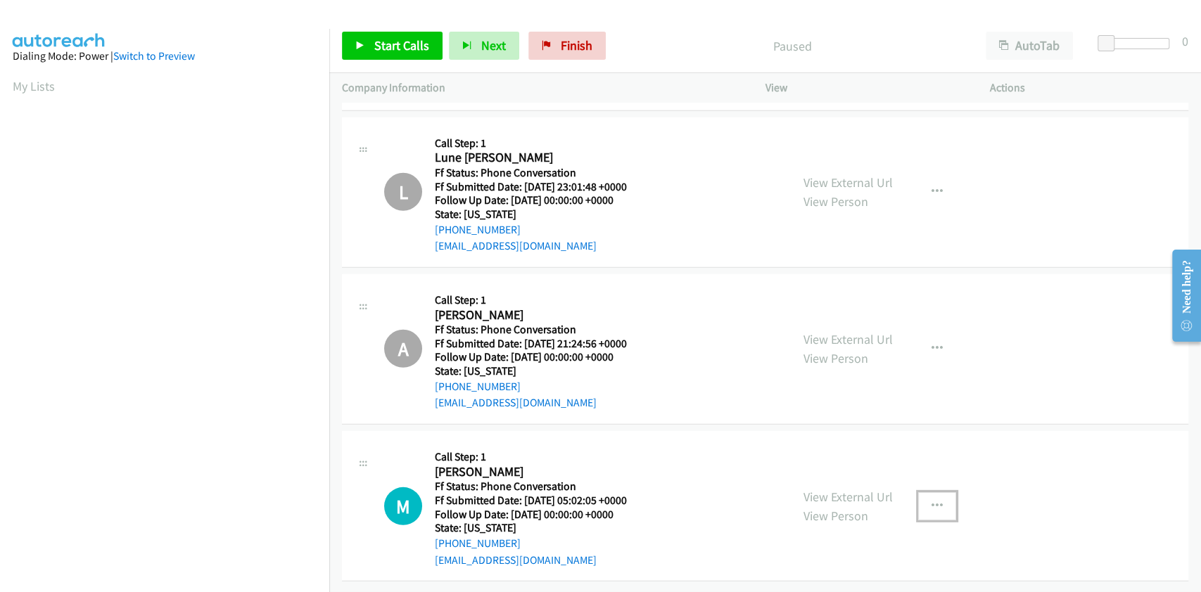
click at [931, 501] on icon "button" at bounding box center [936, 506] width 11 height 11
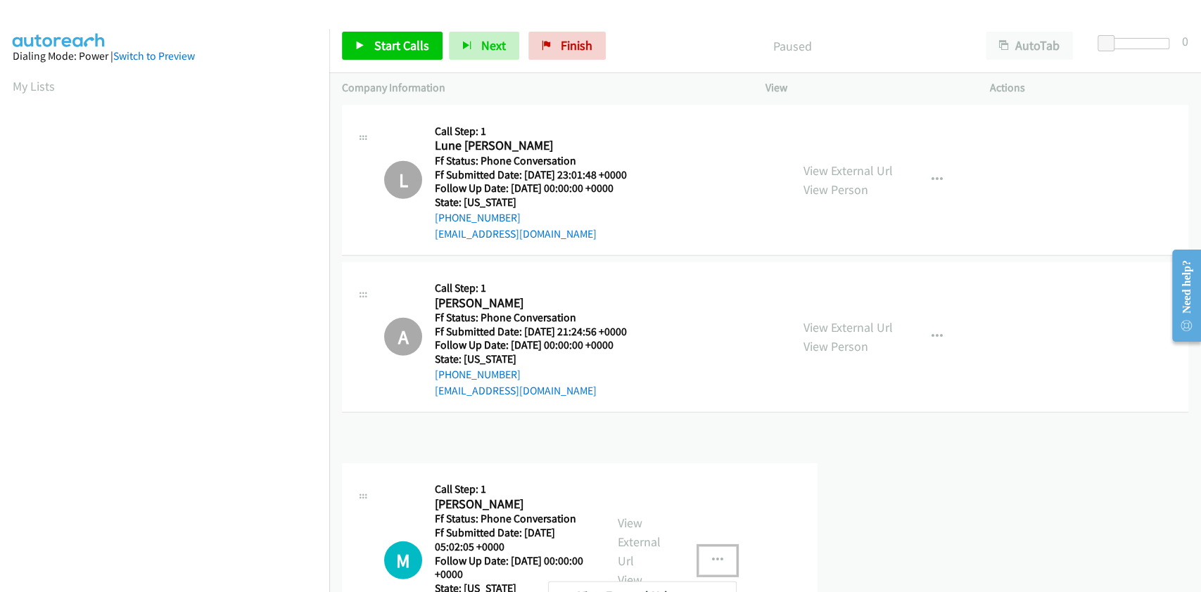
drag, startPoint x: 1199, startPoint y: 519, endPoint x: 1198, endPoint y: 566, distance: 46.4
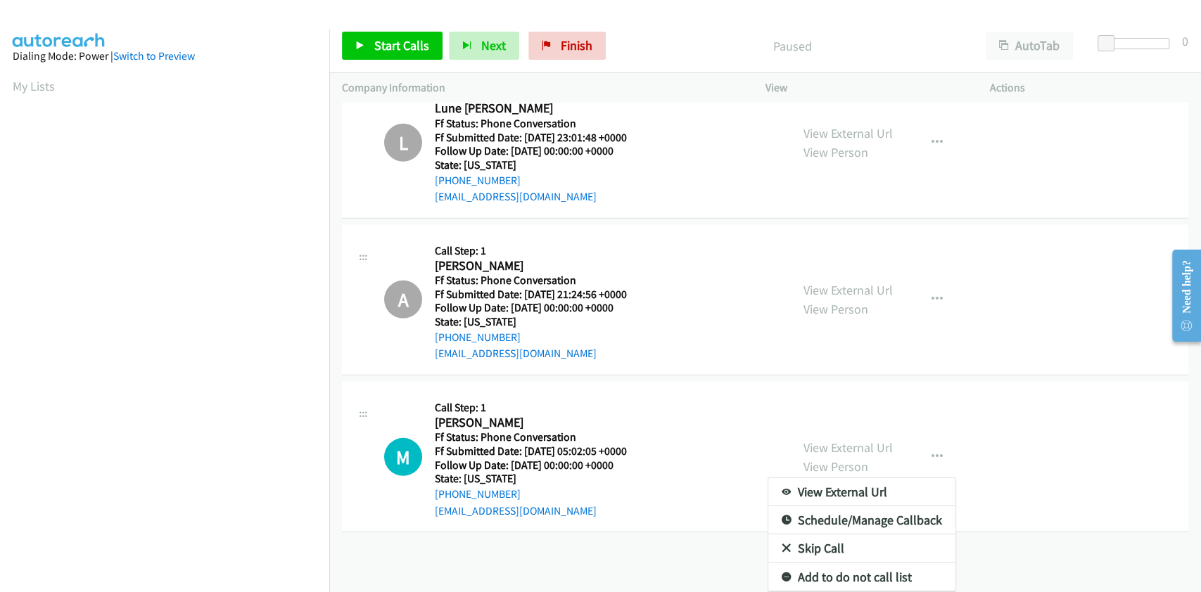
click at [817, 537] on link "Skip Call" at bounding box center [861, 549] width 187 height 28
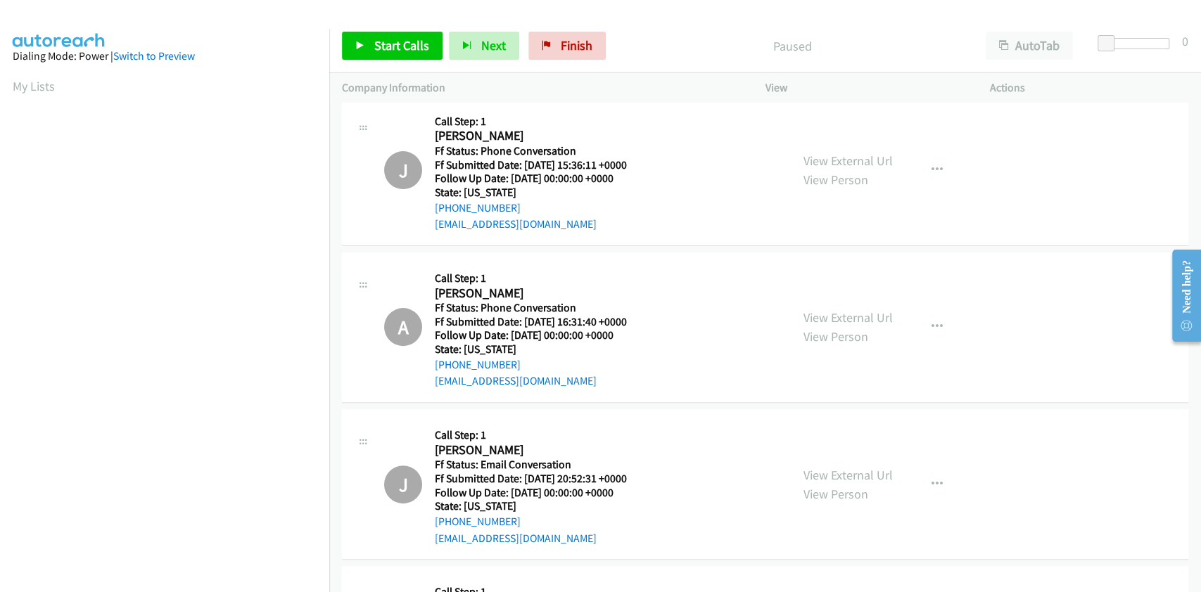
scroll to position [0, 0]
